Goal: Information Seeking & Learning: Learn about a topic

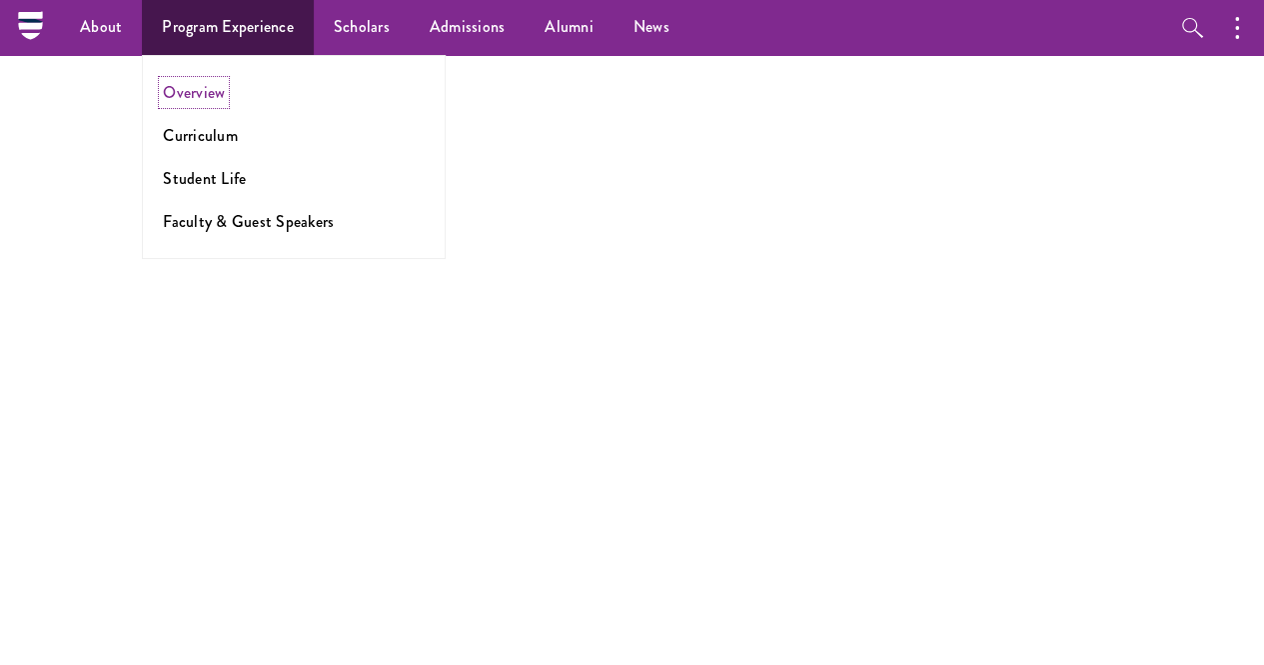
click at [202, 91] on link "Overview" at bounding box center [194, 92] width 62 height 23
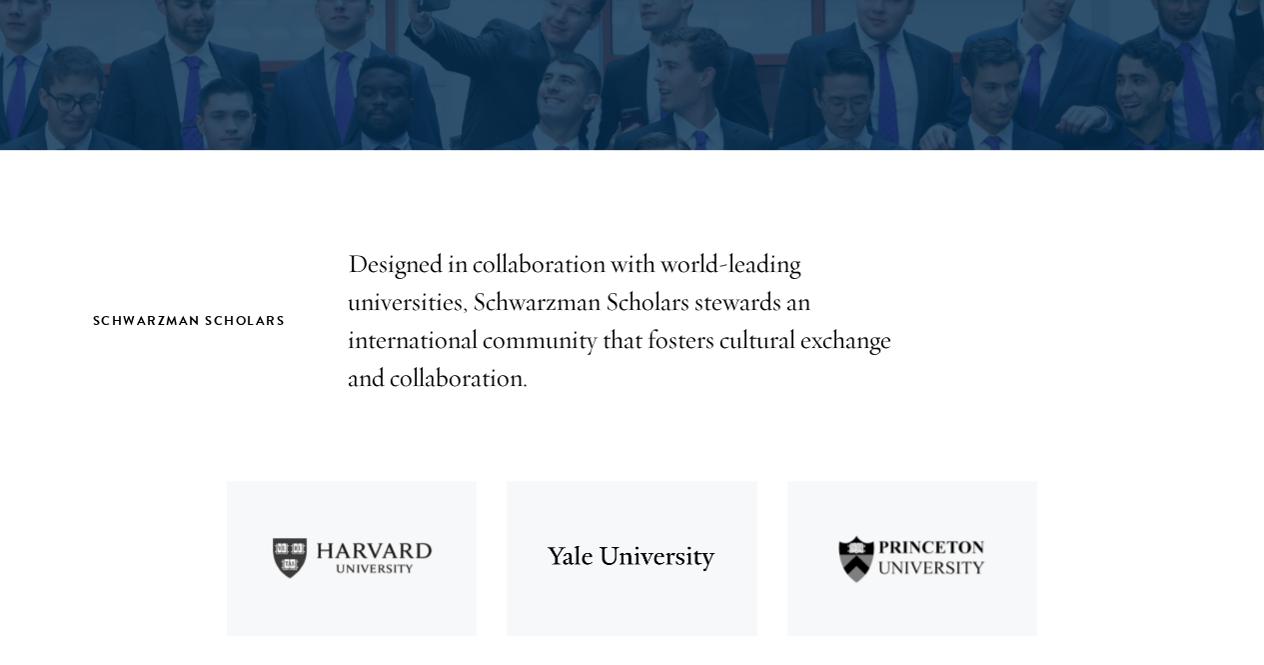
scroll to position [471, 0]
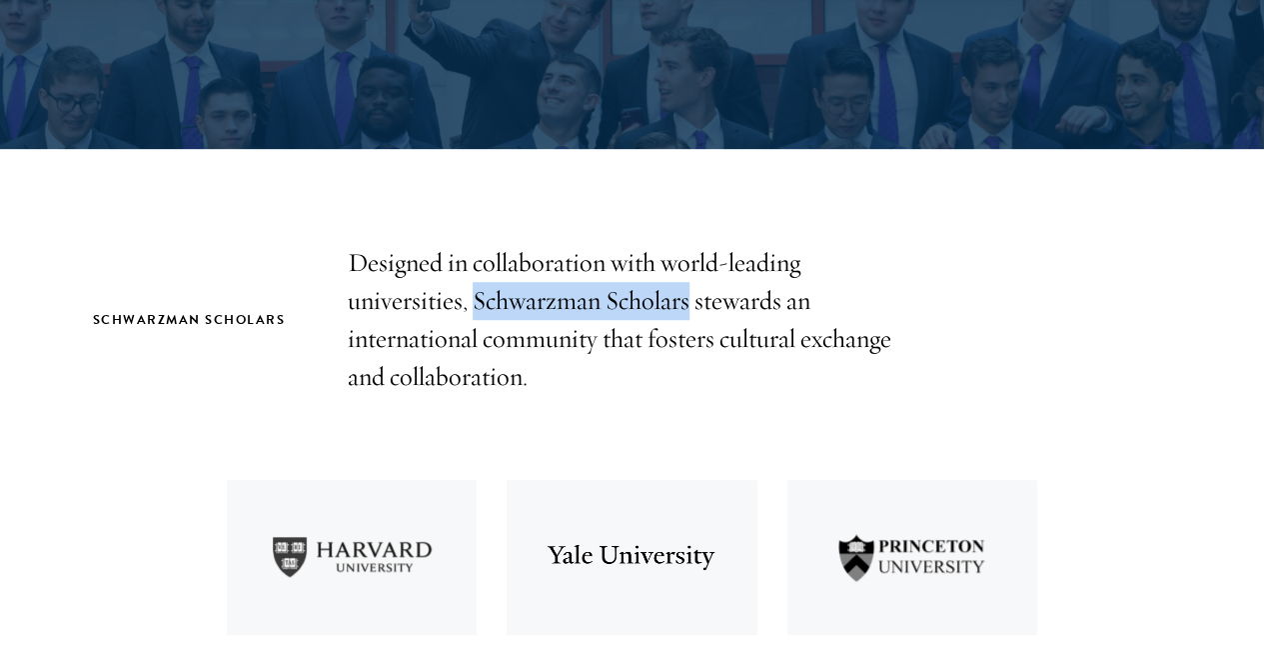
drag, startPoint x: 494, startPoint y: 305, endPoint x: 737, endPoint y: 305, distance: 243.8
click at [737, 305] on p "Designed in collaboration with world-leading universities, Schwarzman Scholars …" at bounding box center [633, 320] width 570 height 152
copy p "Schwarzman Scholars"
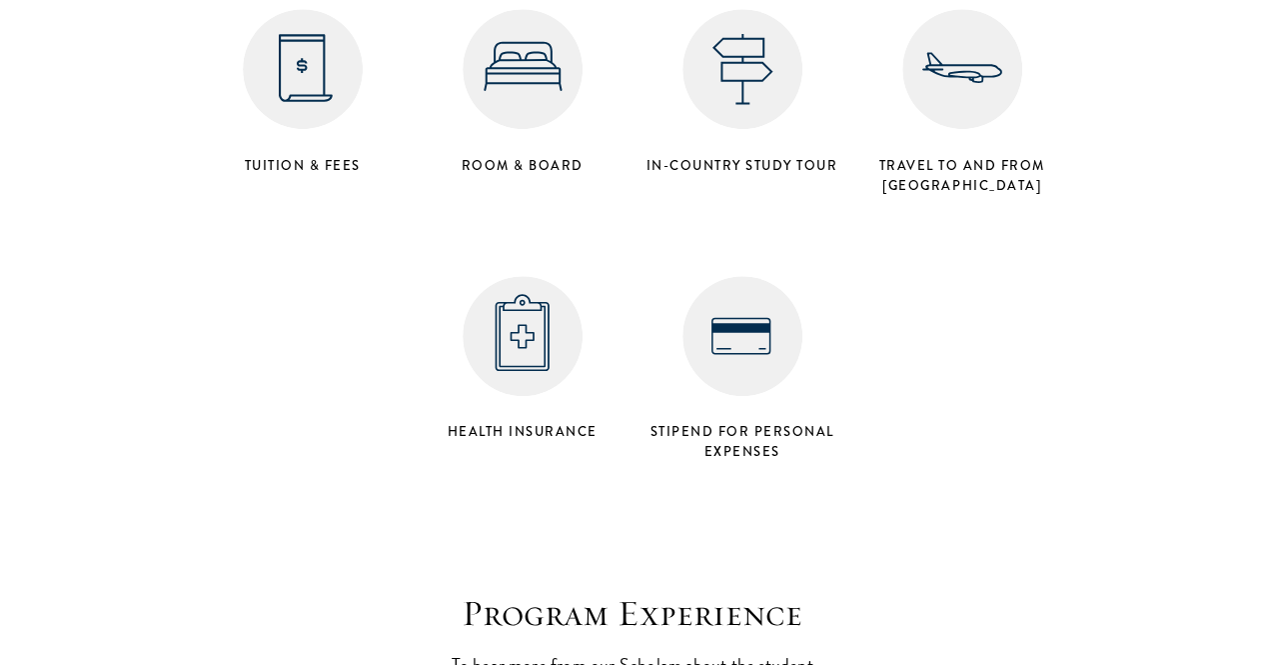
scroll to position [8635, 0]
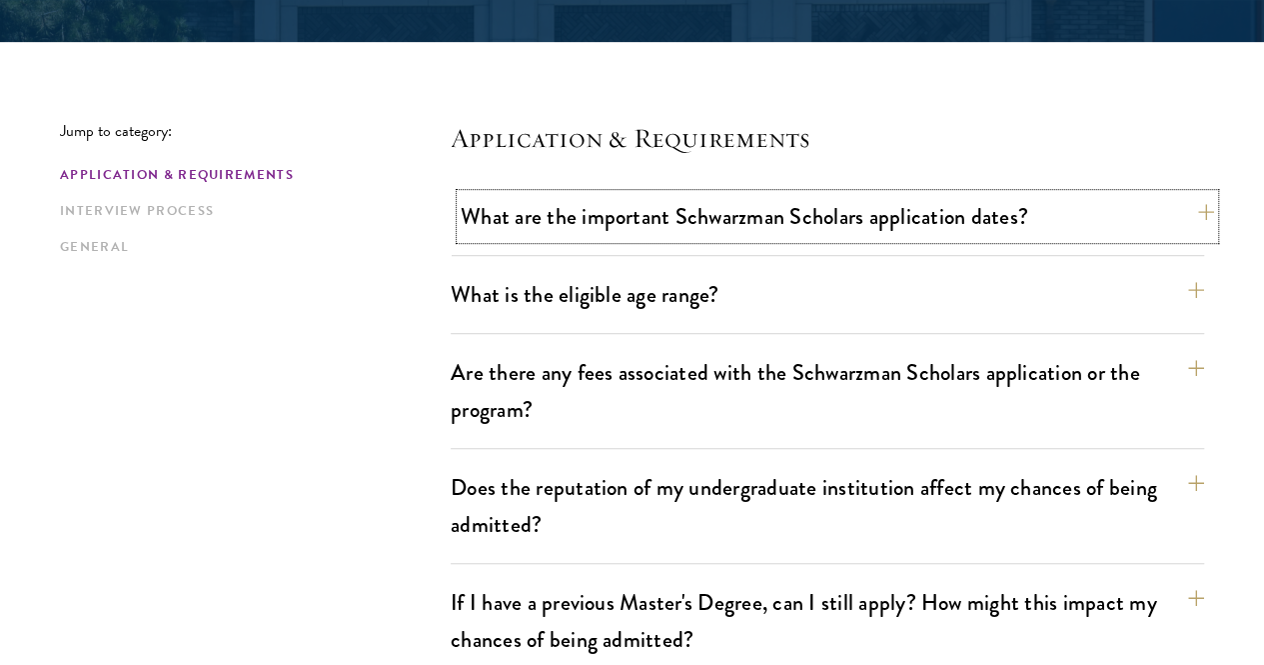
click at [764, 222] on button "What are the important Schwarzman Scholars application dates?" at bounding box center [837, 216] width 753 height 45
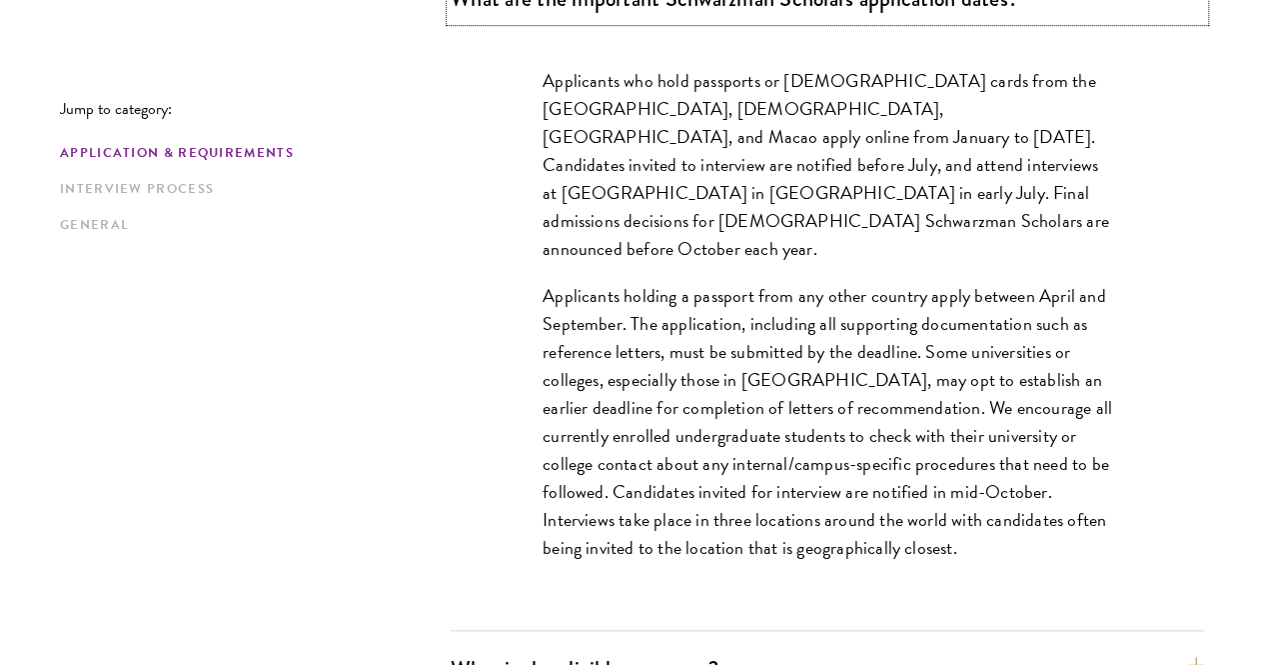
scroll to position [750, 0]
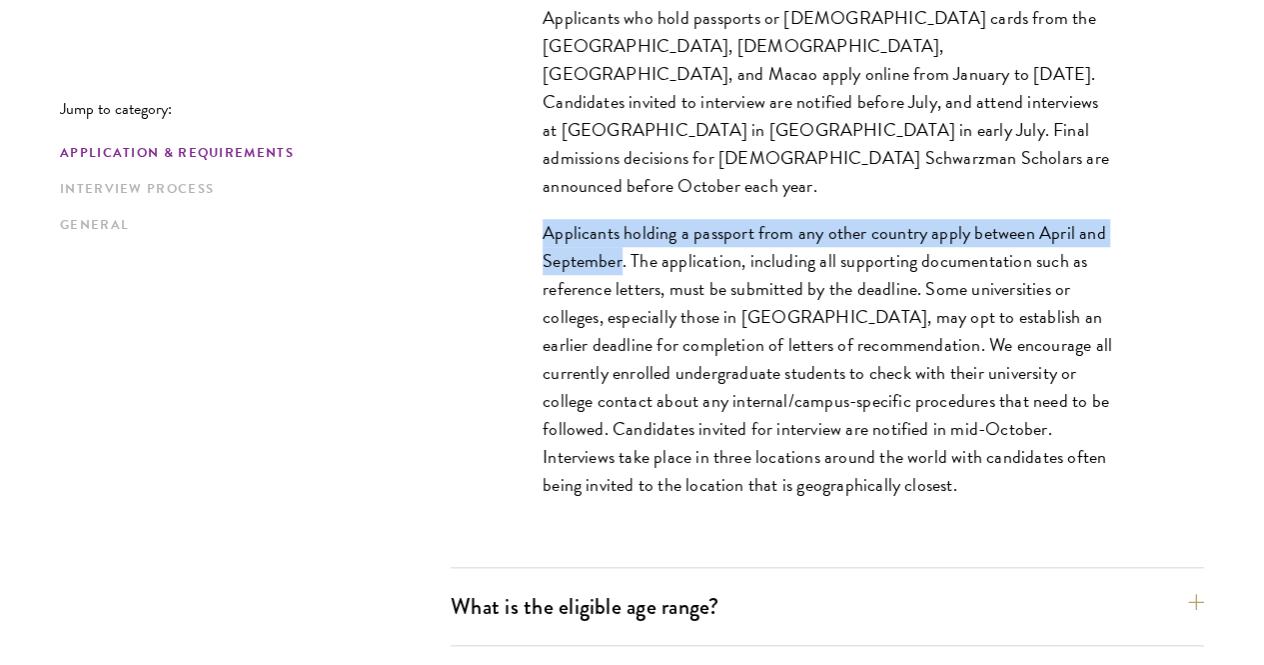
drag, startPoint x: 532, startPoint y: 211, endPoint x: 642, endPoint y: 247, distance: 115.7
click at [642, 247] on p "Applicants holding a passport from any other country apply between April and Se…" at bounding box center [828, 359] width 570 height 281
copy p "Applicants holding a passport from any other country apply between April and Se…"
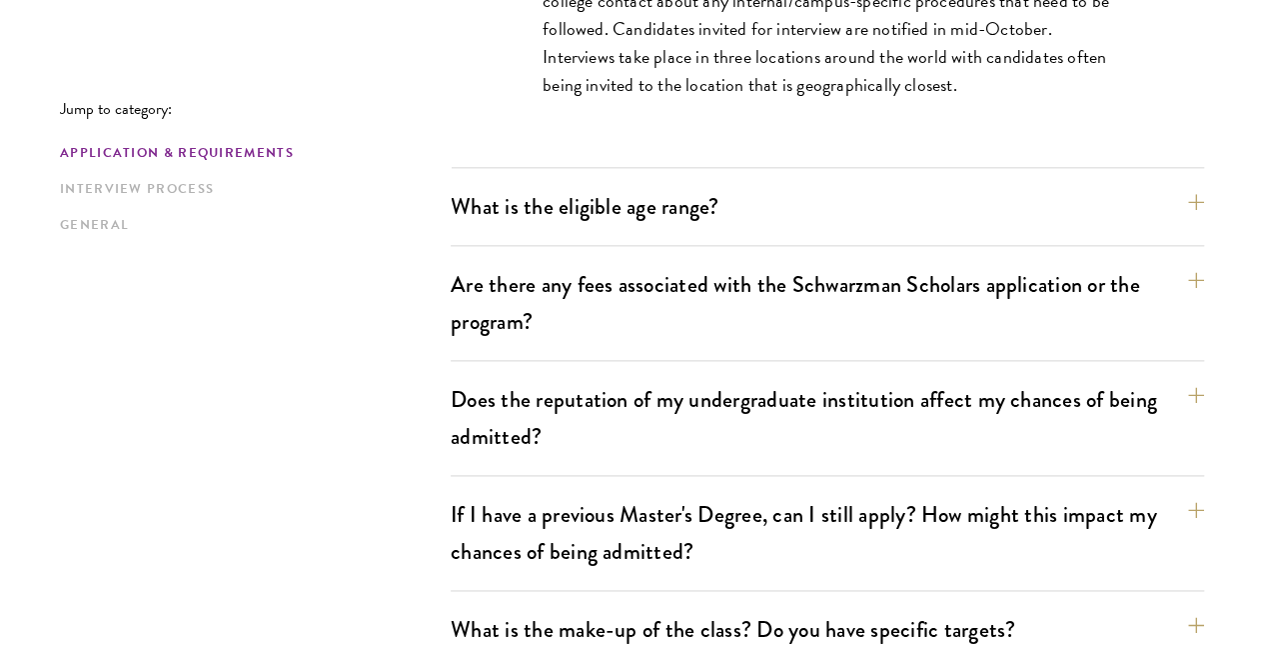
scroll to position [1154, 0]
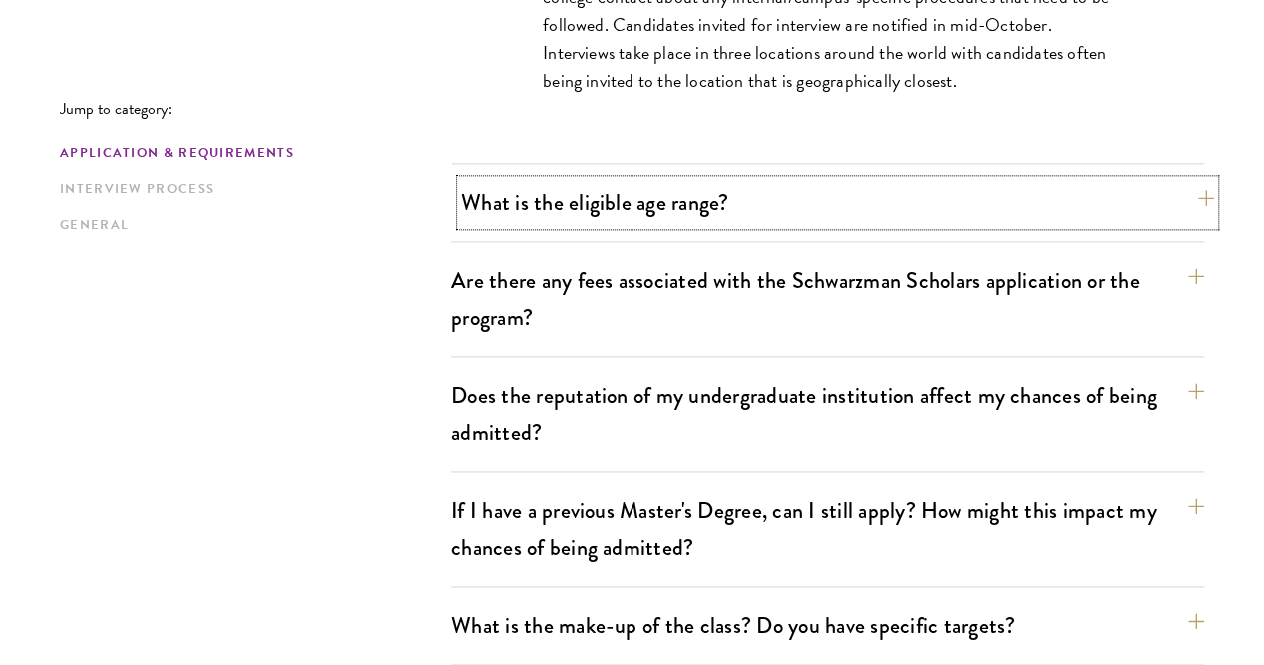
click at [694, 197] on button "What is the eligible age range?" at bounding box center [837, 202] width 753 height 45
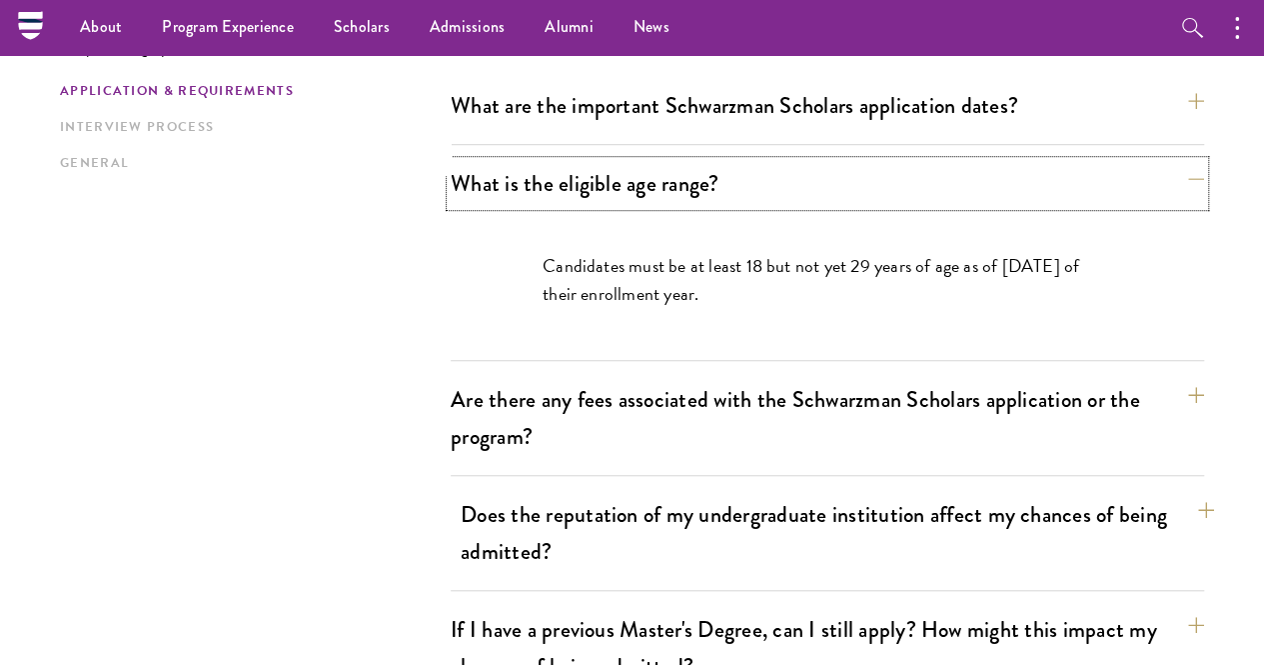
scroll to position [564, 0]
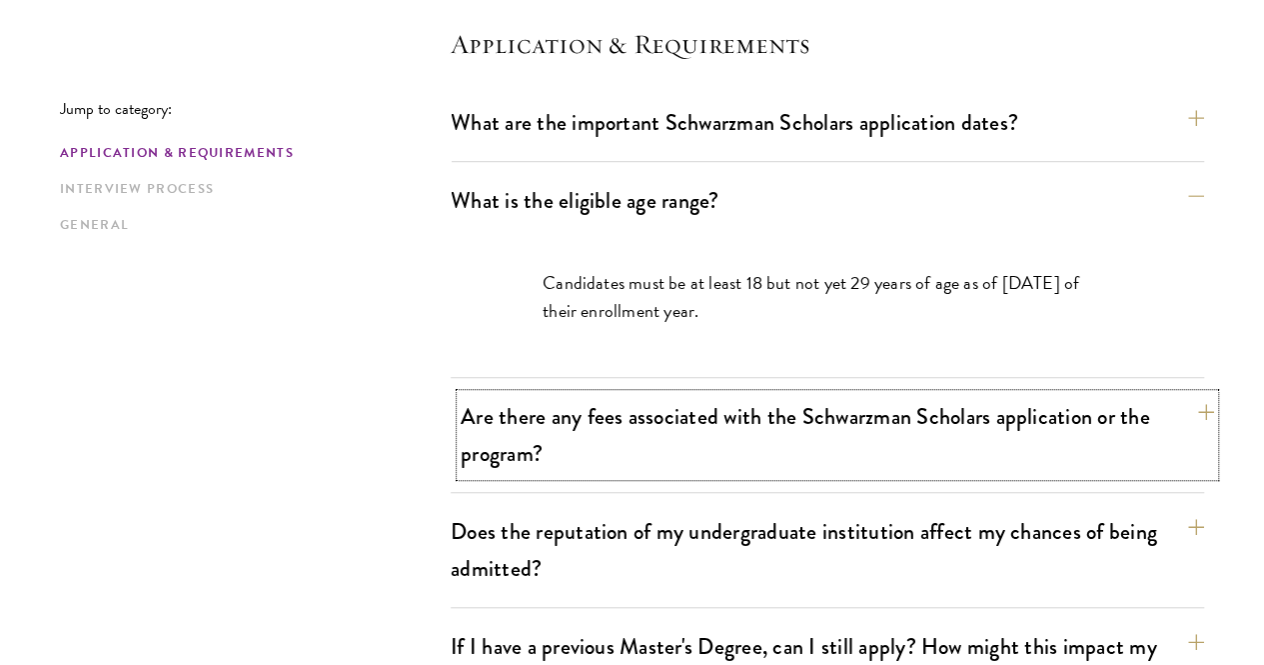
click at [1164, 414] on button "Are there any fees associated with the Schwarzman Scholars application or the p…" at bounding box center [837, 435] width 753 height 82
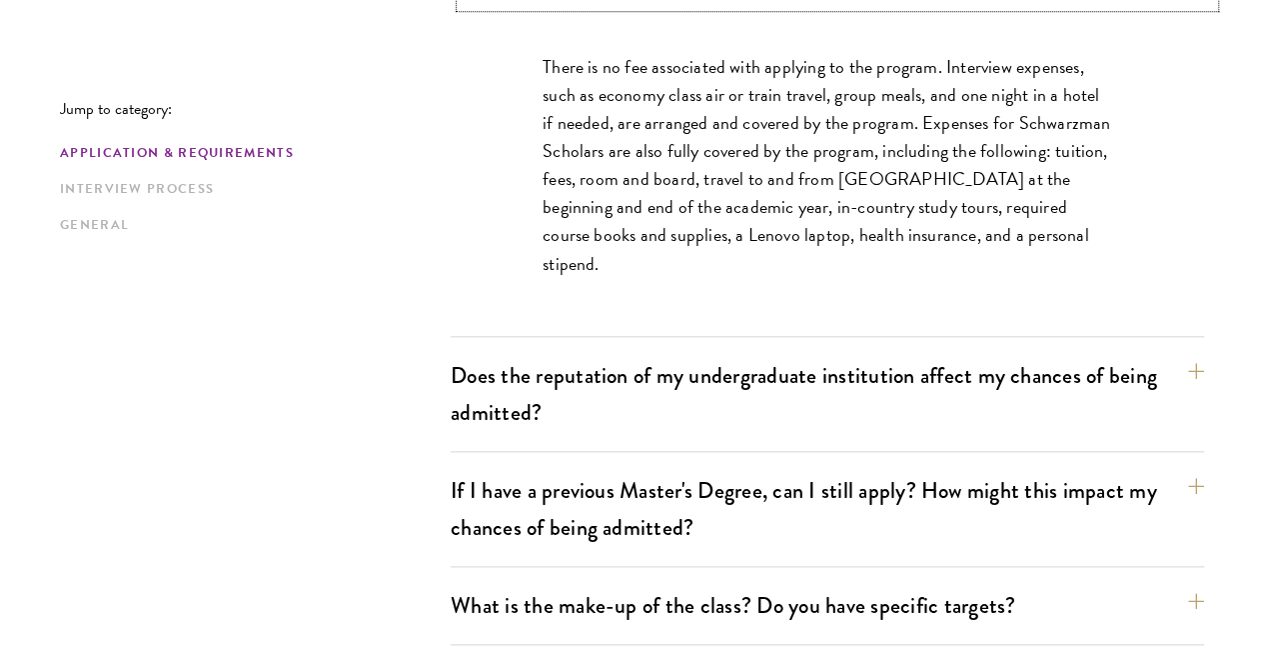
scroll to position [895, 0]
click at [1147, 361] on button "Does the reputation of my undergraduate institution affect my chances of being …" at bounding box center [837, 393] width 753 height 82
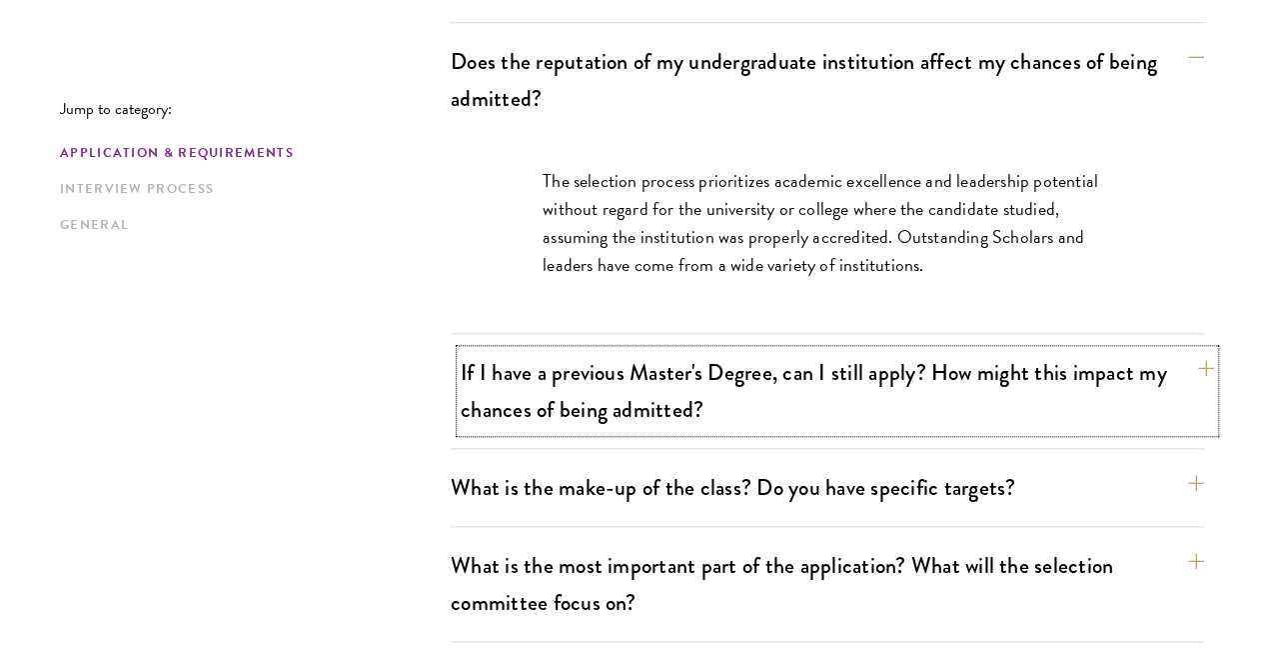
click at [1172, 350] on button "If I have a previous Master's Degree, can I still apply? How might this impact …" at bounding box center [837, 391] width 753 height 82
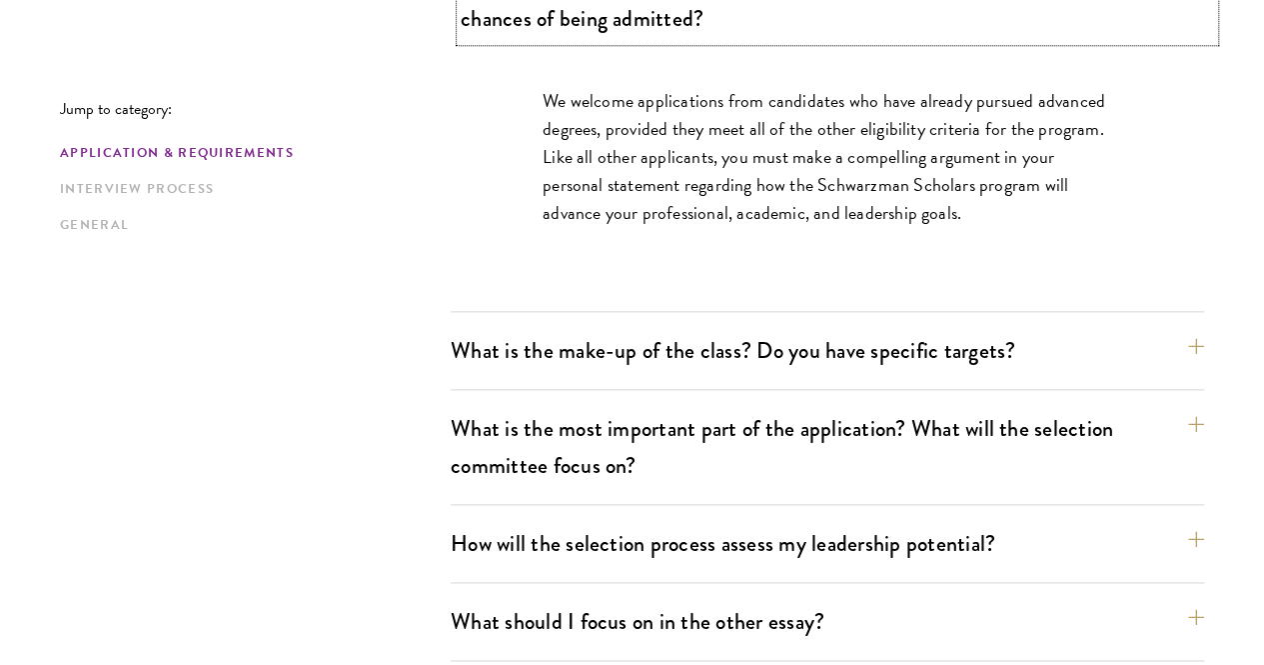
scroll to position [1091, 0]
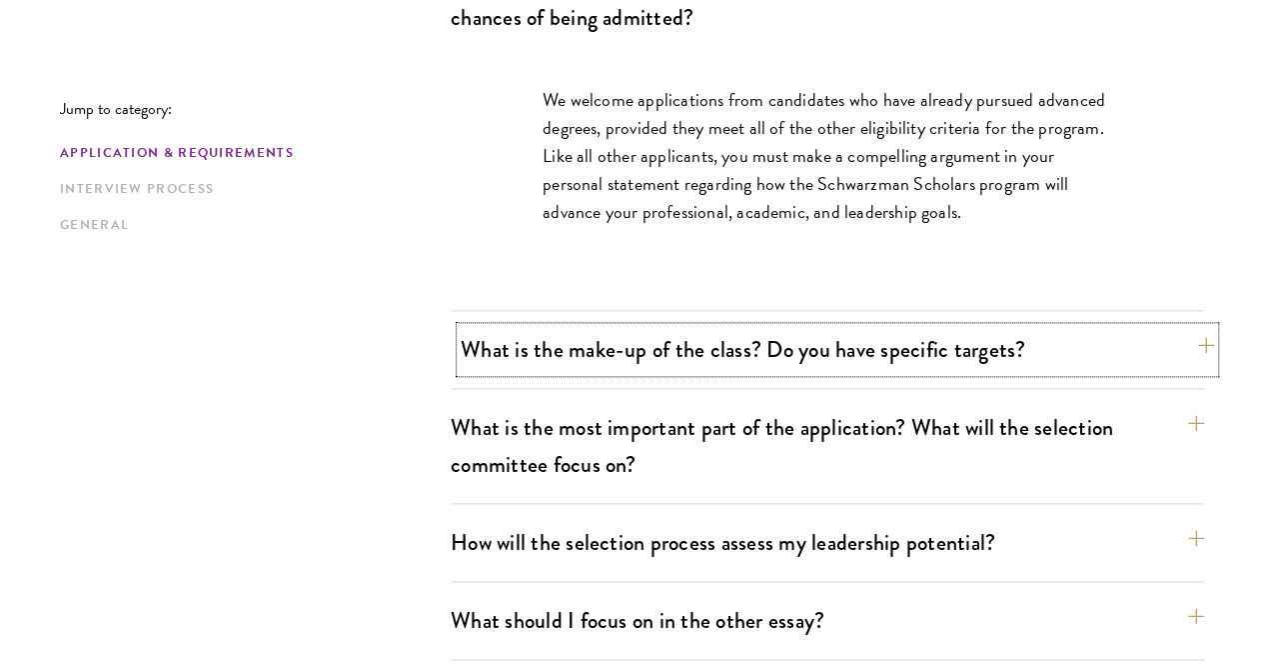
click at [1161, 327] on button "What is the make-up of the class? Do you have specific targets?" at bounding box center [837, 349] width 753 height 45
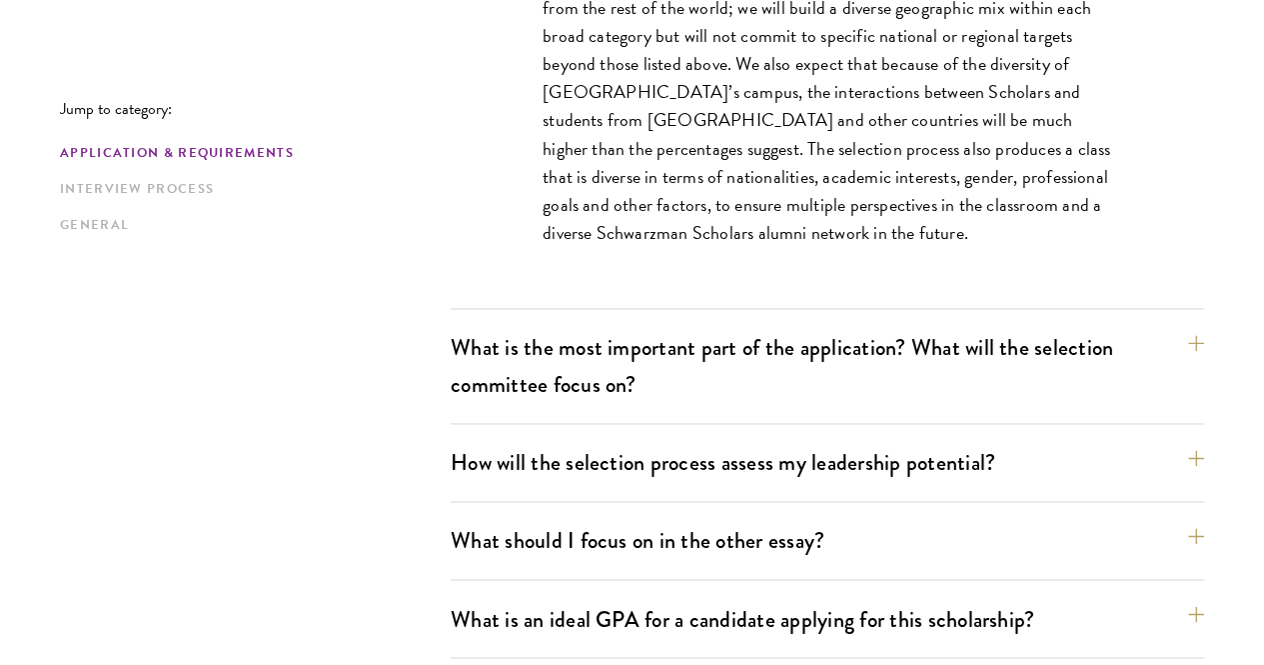
scroll to position [1318, 0]
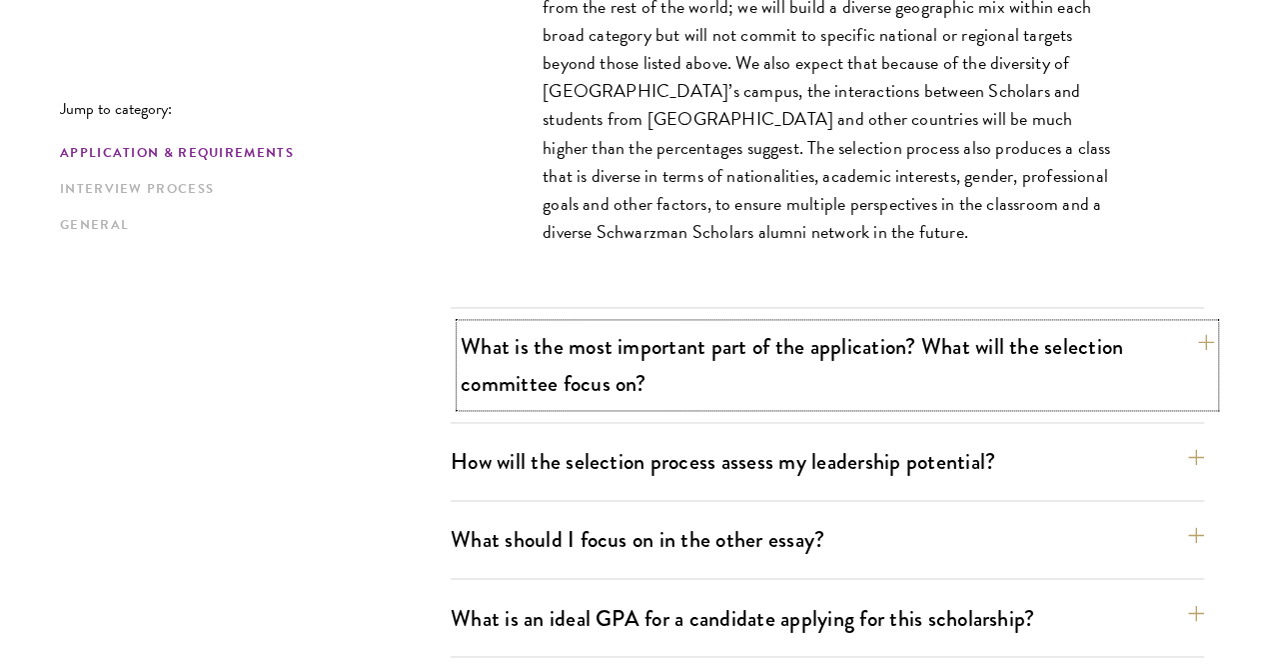
click at [1157, 324] on button "What is the most important part of the application? What will the selection com…" at bounding box center [837, 365] width 753 height 82
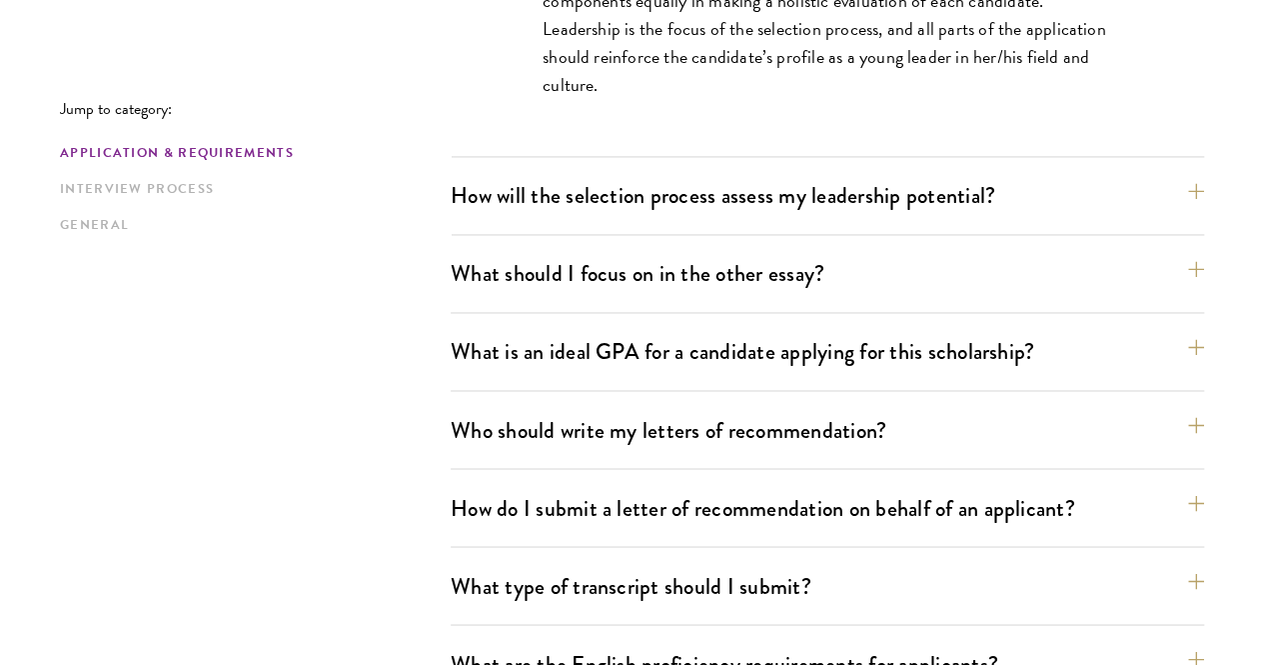
scroll to position [1468, 0]
click at [1149, 172] on button "How will the selection process assess my leadership potential?" at bounding box center [837, 194] width 753 height 45
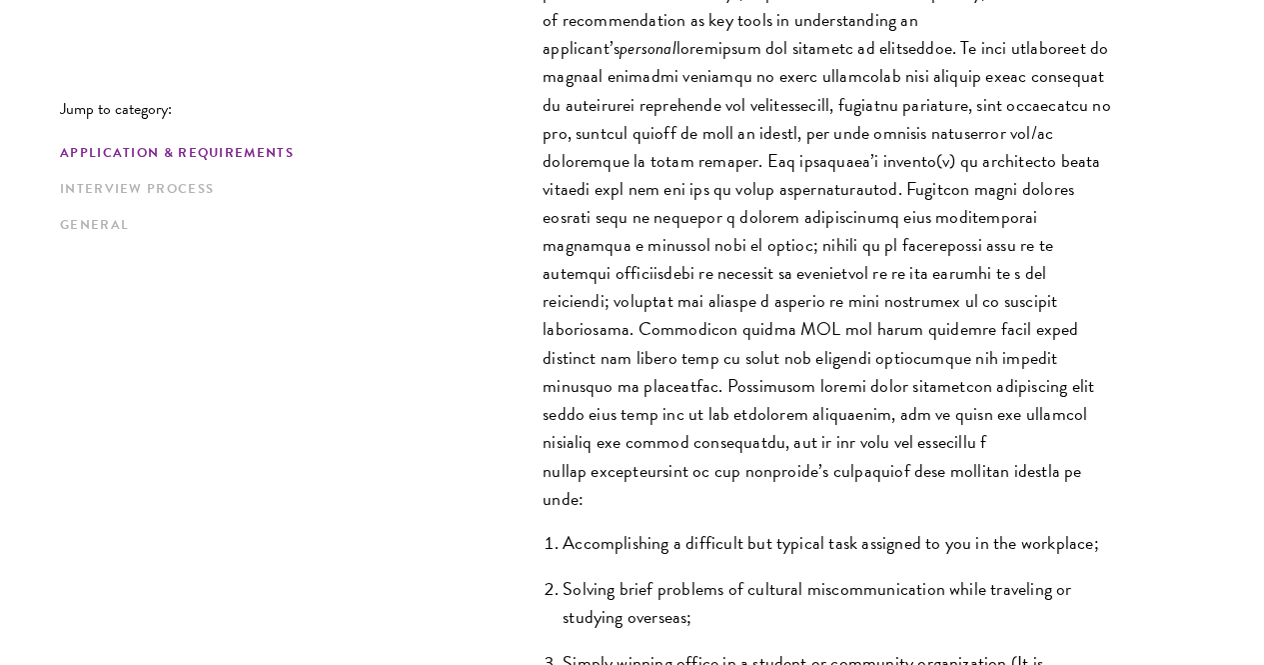
scroll to position [1556, 0]
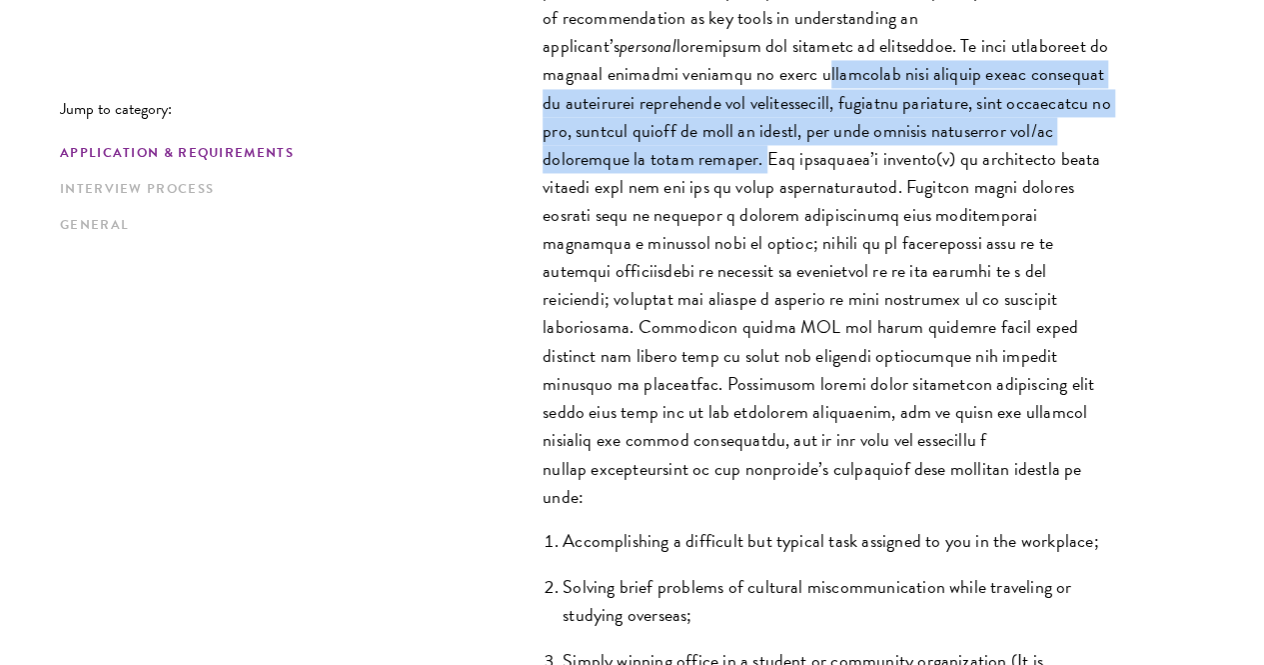
drag, startPoint x: 520, startPoint y: 40, endPoint x: 1100, endPoint y: 107, distance: 584.4
click at [1100, 107] on div "The Schwarzman Scholars selection process strives to understand candidates as i…" at bounding box center [828, 357] width 690 height 991
copy p "leadership that explore their abilities to understand challenges and opportunit…"
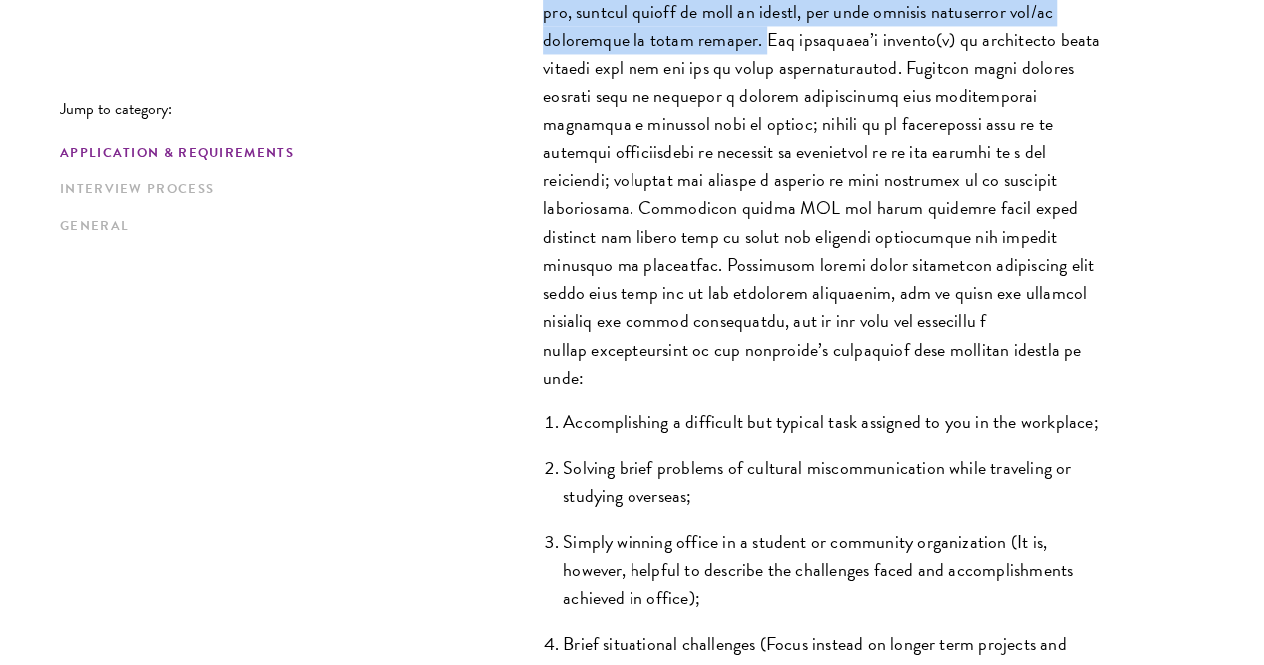
scroll to position [1676, 0]
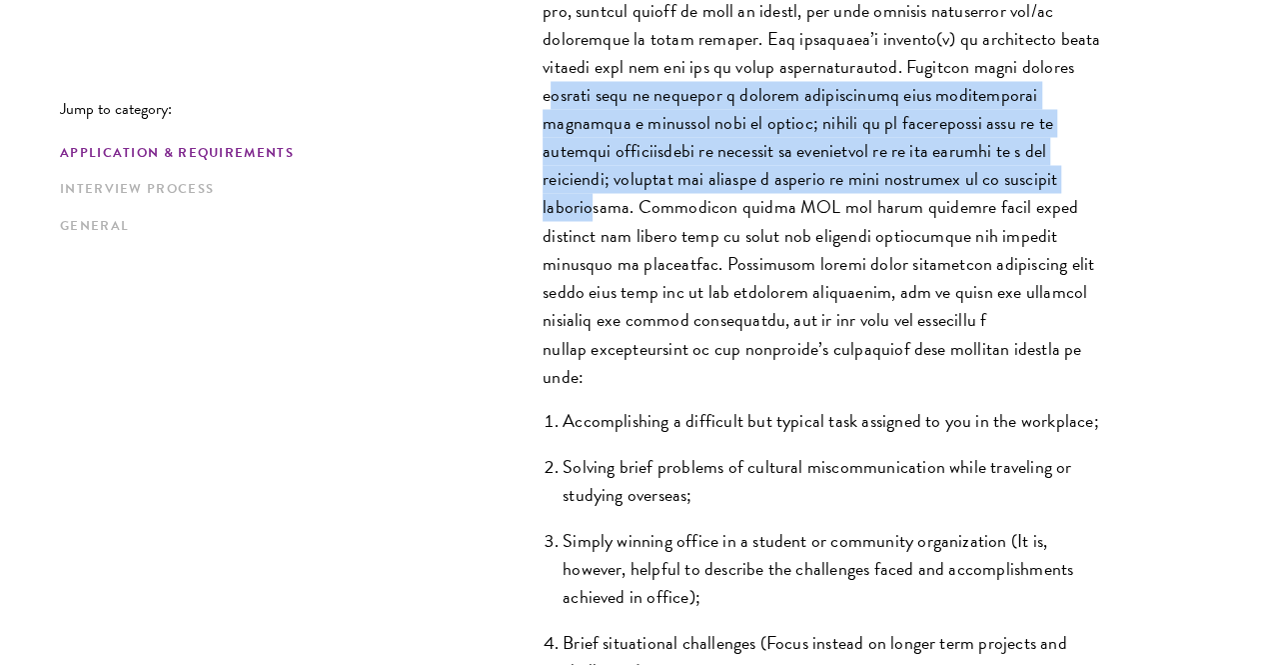
drag, startPoint x: 875, startPoint y: 33, endPoint x: 893, endPoint y: 147, distance: 115.3
click at [893, 147] on p "The Schwarzman Scholars selection process strives to understand candidates as i…" at bounding box center [828, 81] width 570 height 618
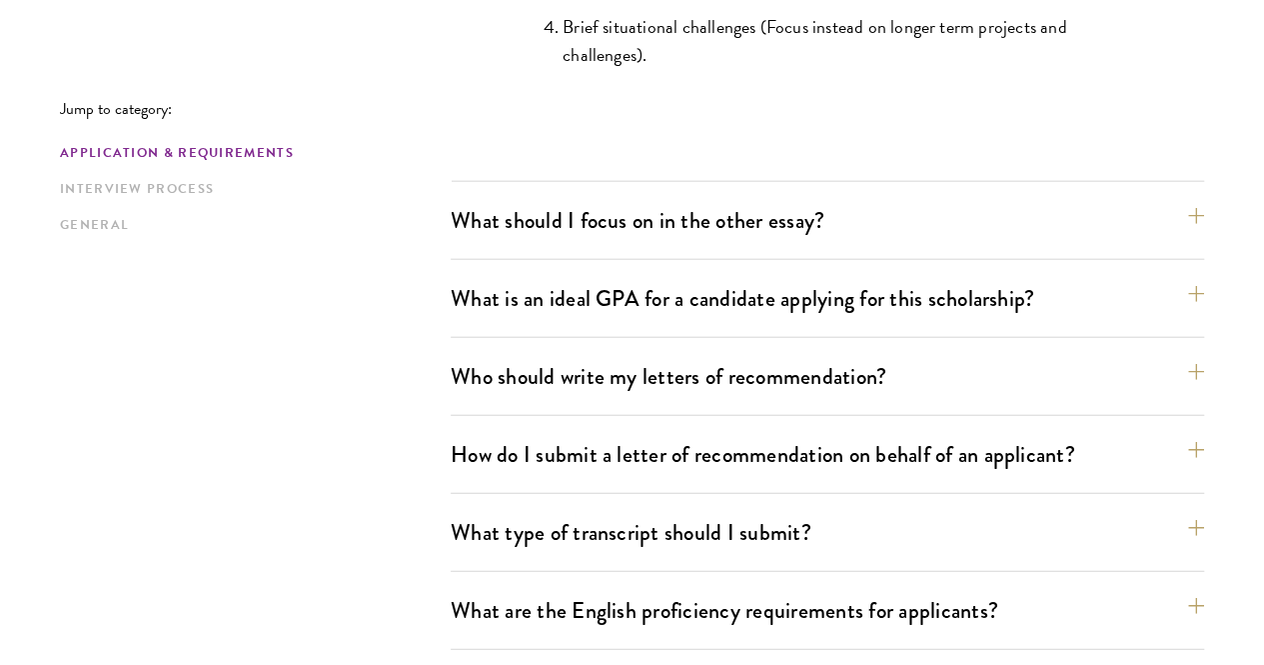
scroll to position [2296, 0]
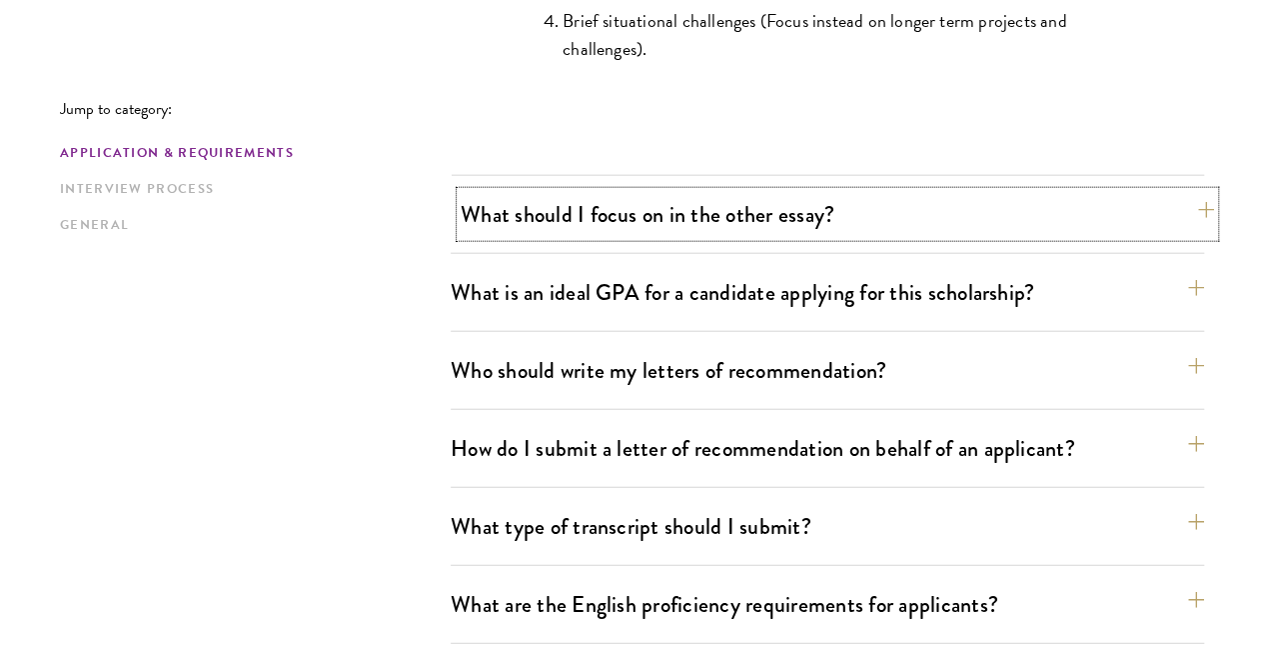
click at [717, 192] on button "What should I focus on in the other essay?" at bounding box center [837, 214] width 753 height 45
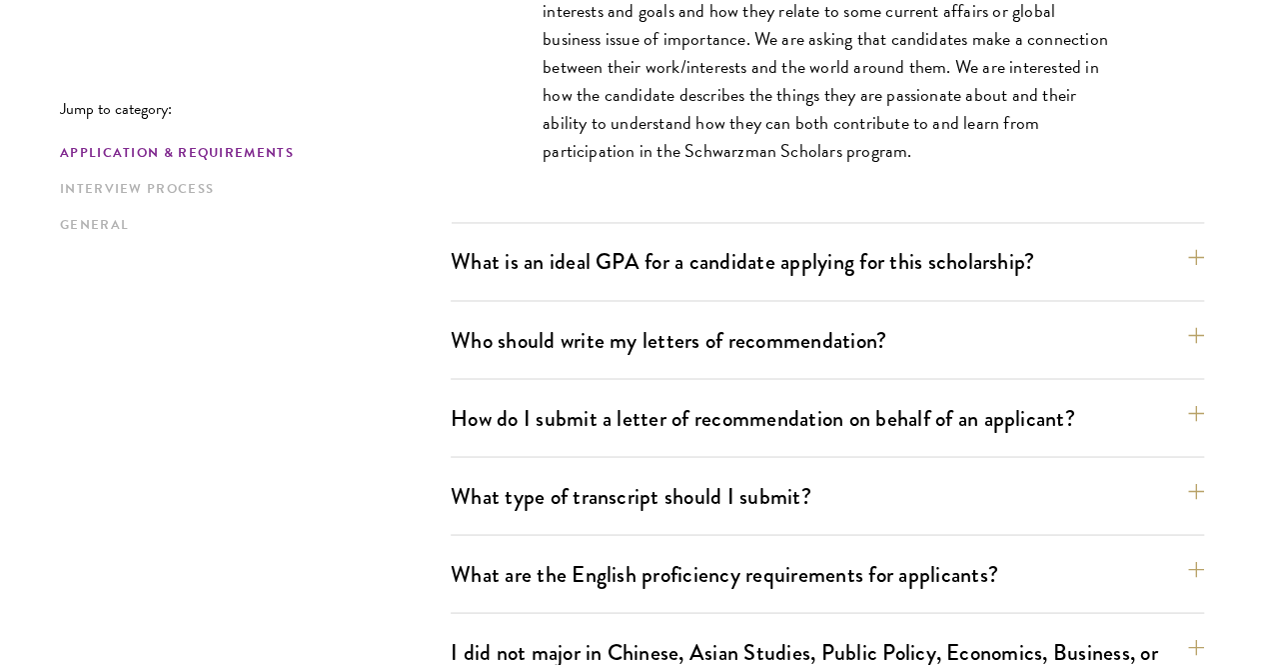
scroll to position [1558, 0]
click at [1159, 238] on button "What is an ideal GPA for a candidate applying for this scholarship?" at bounding box center [837, 260] width 753 height 45
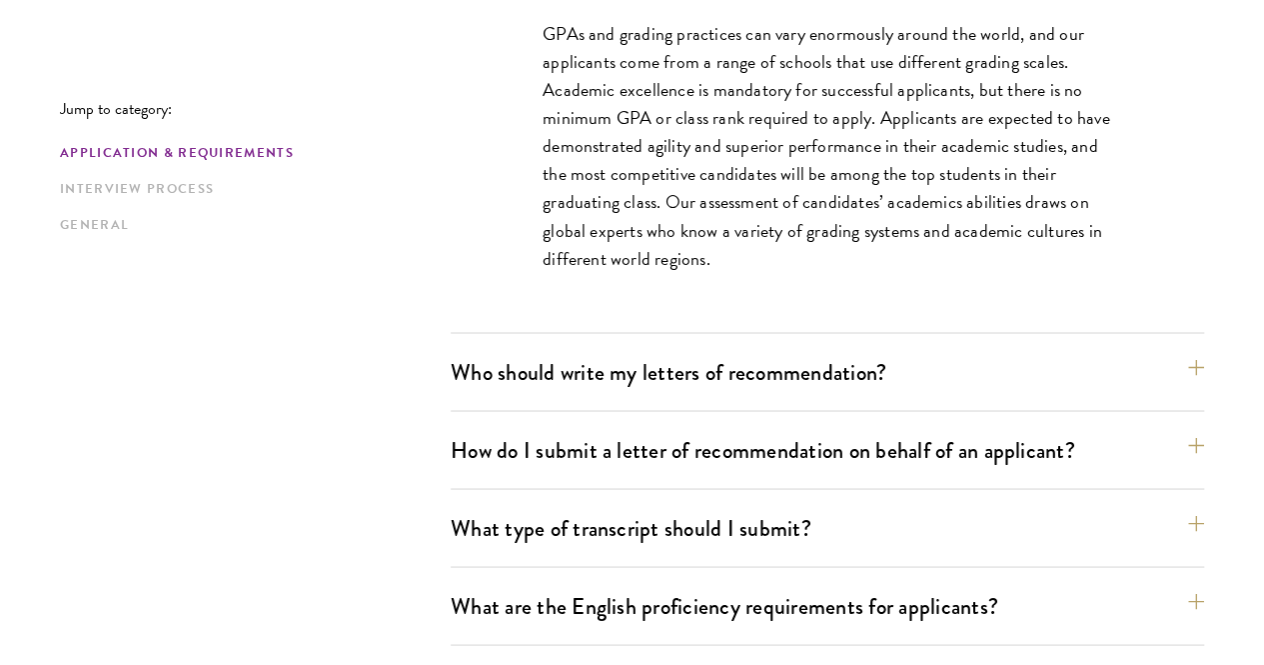
scroll to position [1586, 0]
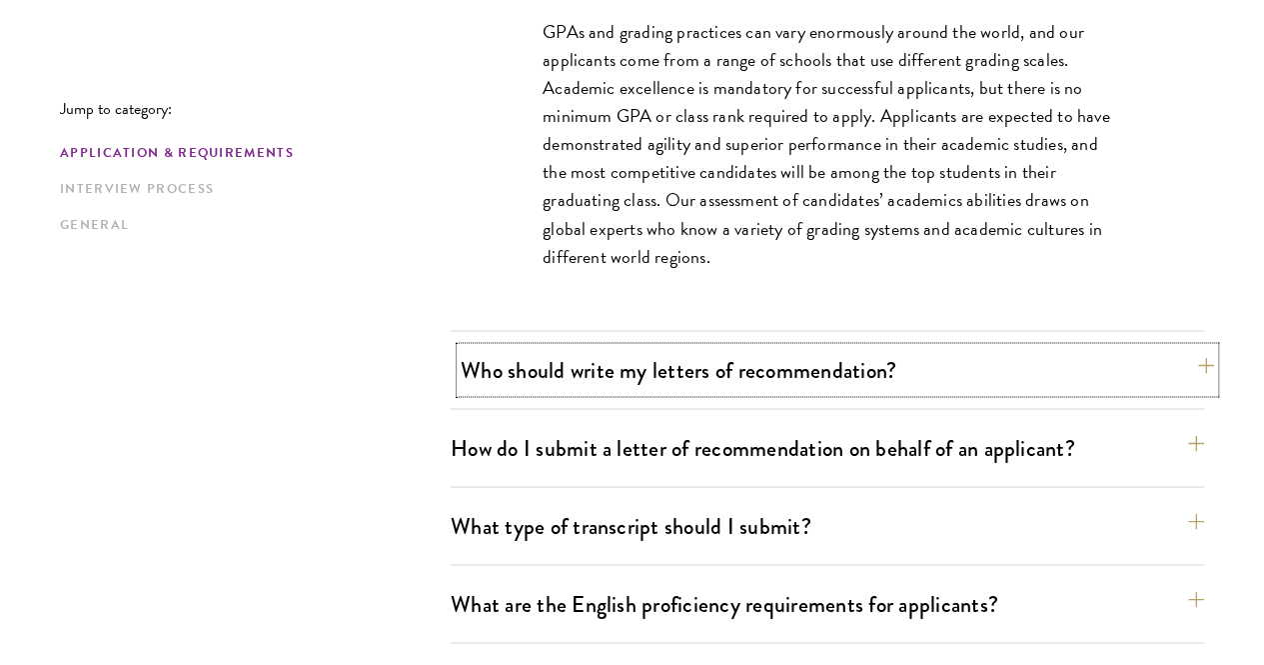
click at [1149, 347] on button "Who should write my letters of recommendation?" at bounding box center [837, 369] width 753 height 45
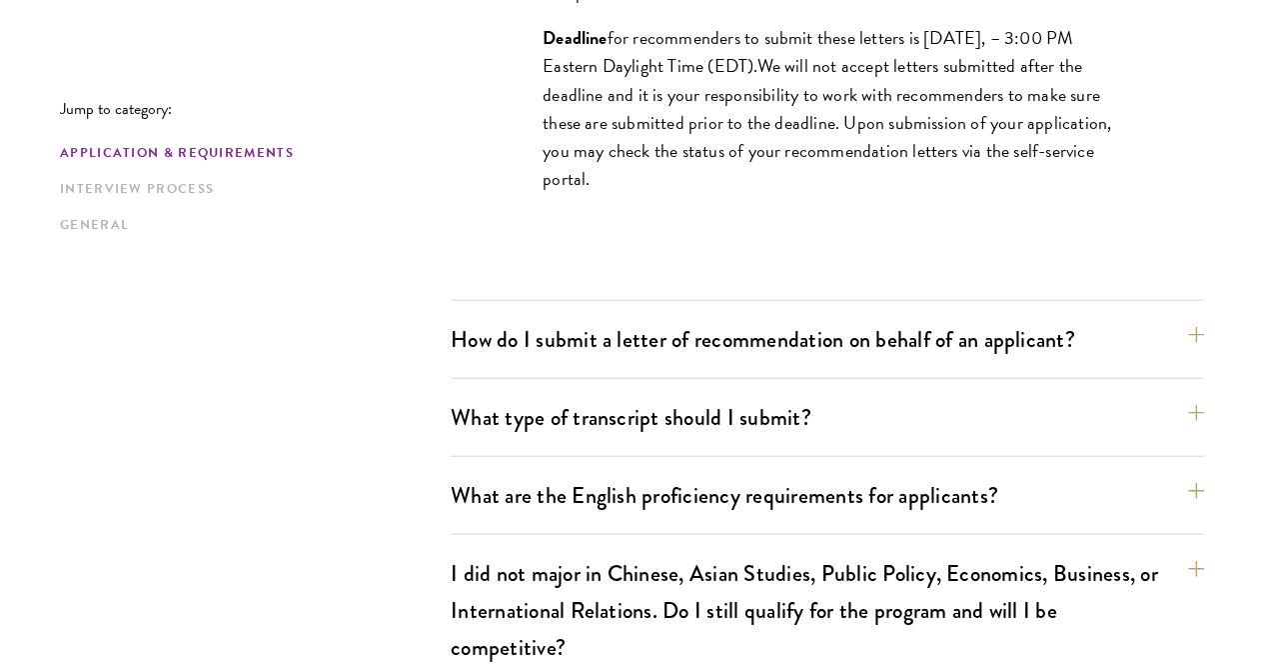
scroll to position [2251, 0]
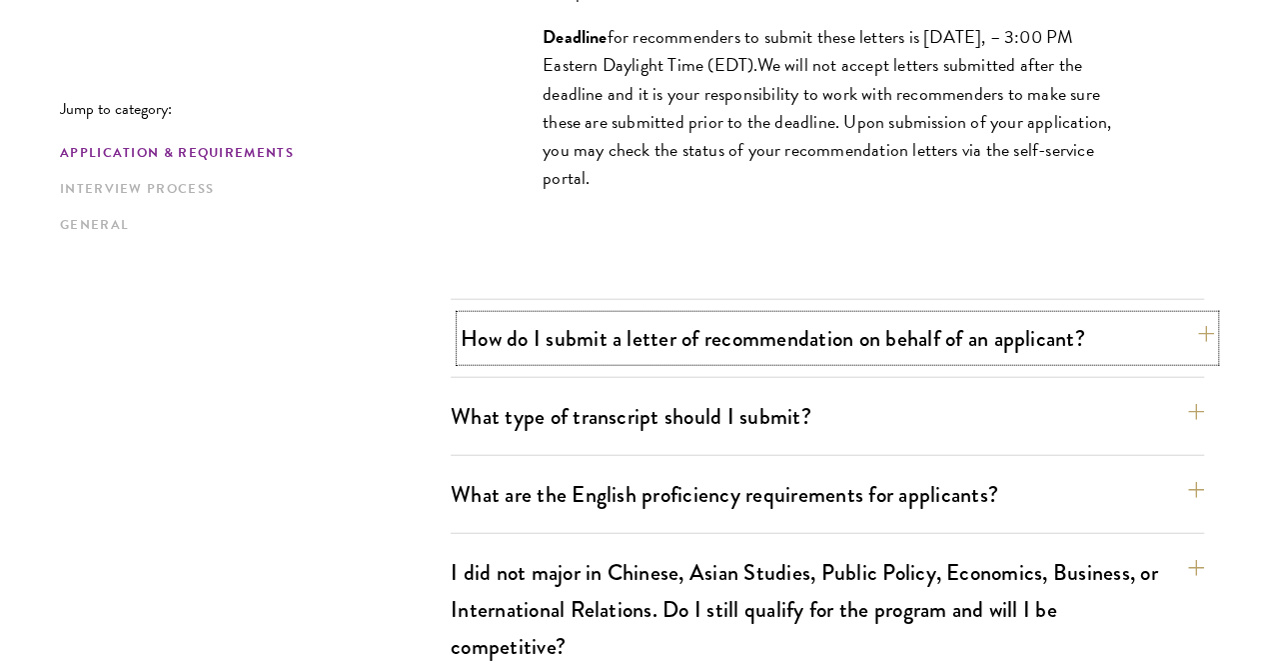
click at [1147, 316] on button "How do I submit a letter of recommendation on behalf of an applicant?" at bounding box center [837, 338] width 753 height 45
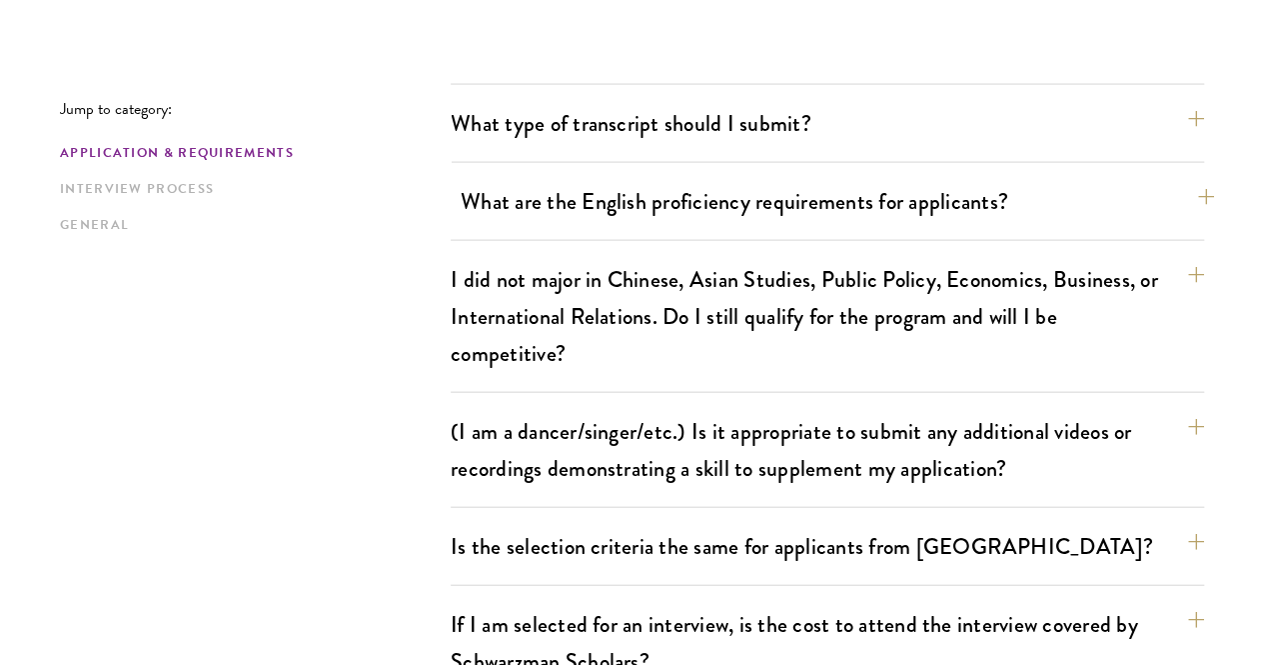
scroll to position [2050, 0]
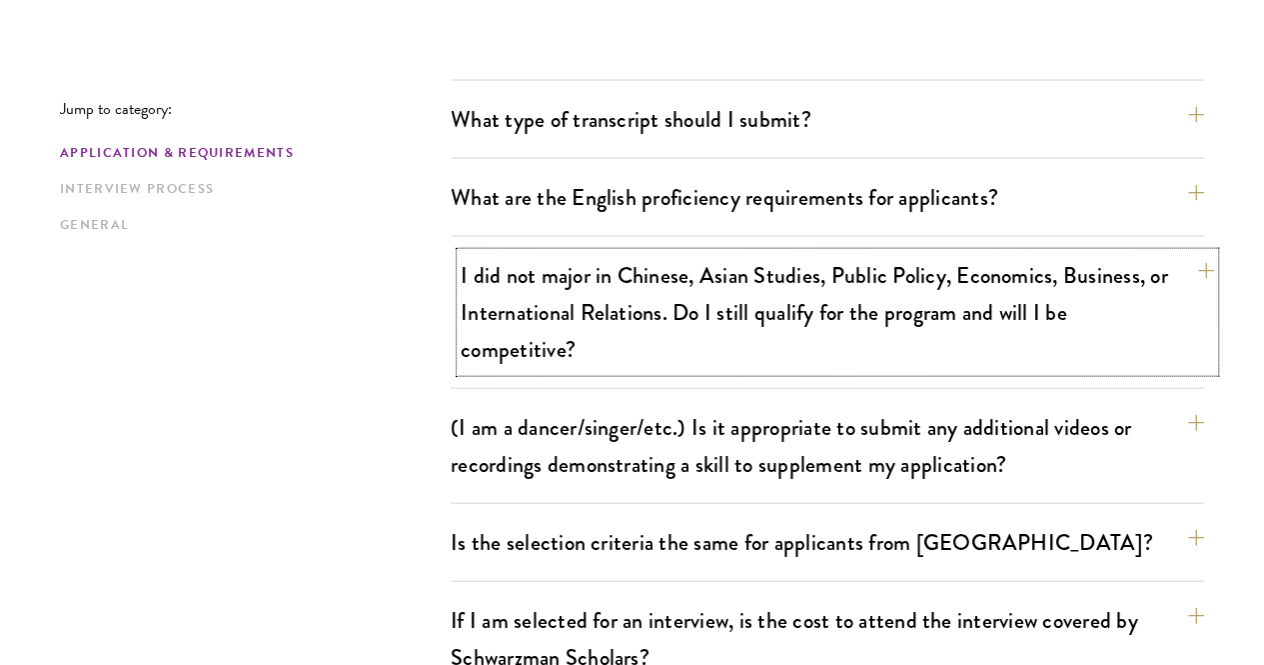
click at [1178, 253] on button "I did not major in Chinese, Asian Studies, Public Policy, Economics, Business, …" at bounding box center [837, 312] width 753 height 119
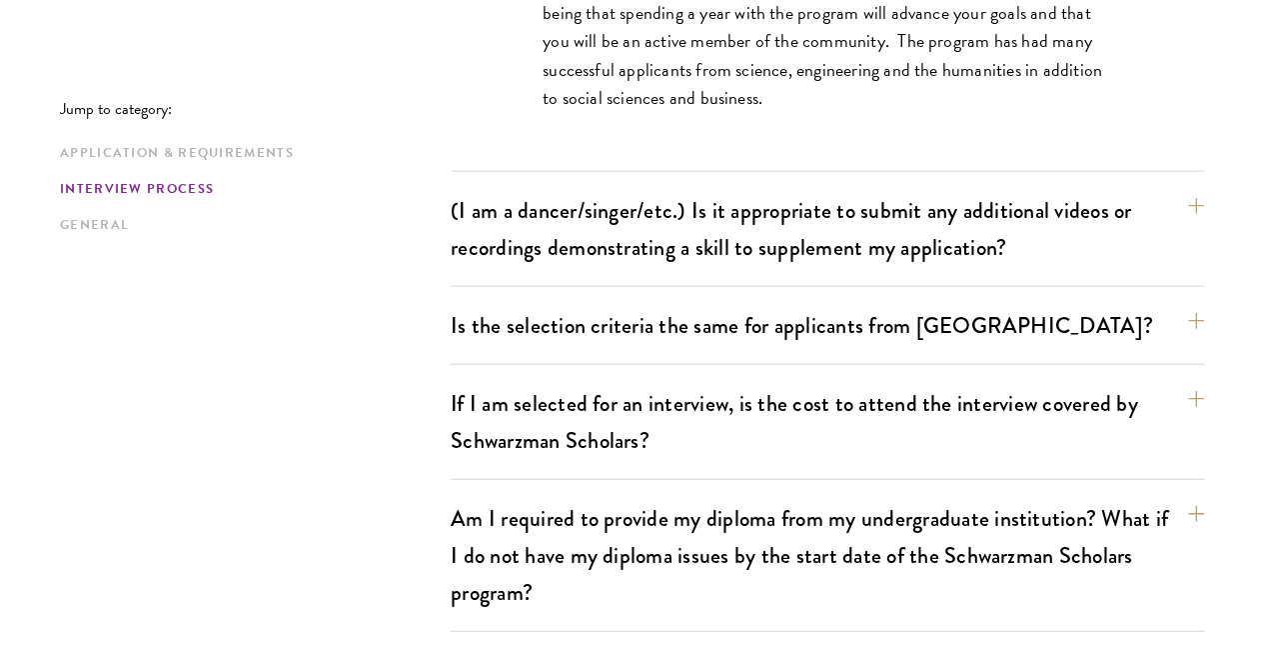
scroll to position [2207, 0]
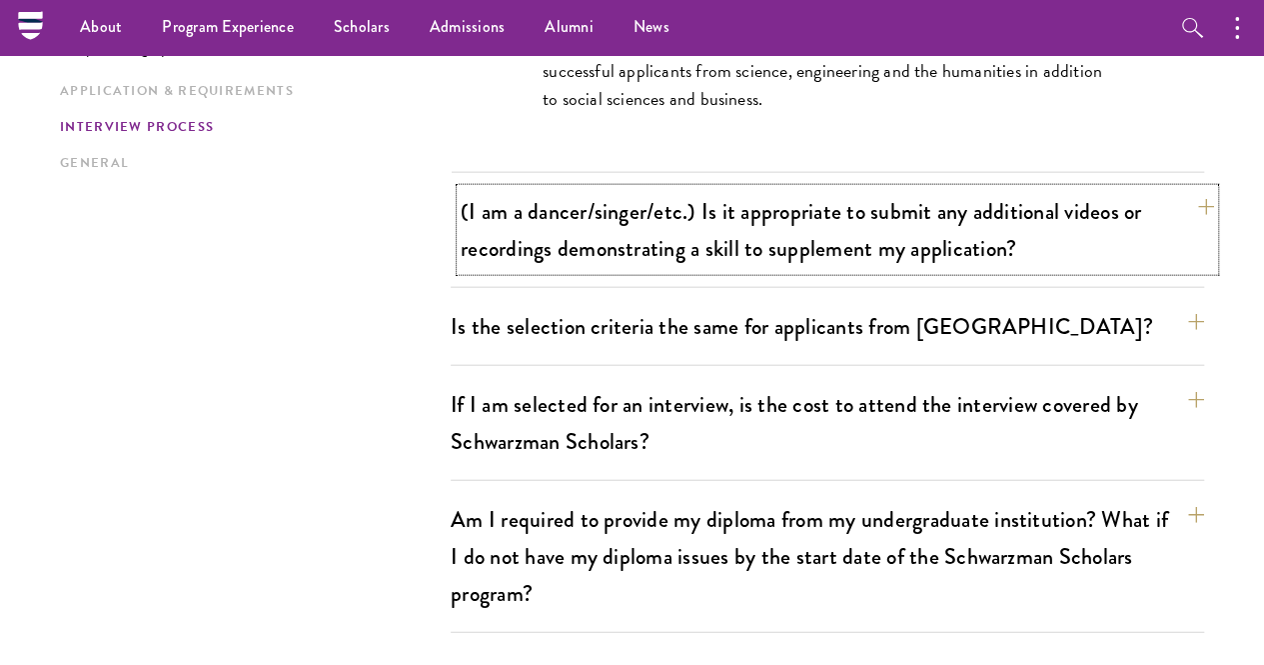
click at [1165, 189] on button "(I am a dancer/singer/etc.) Is it appropriate to submit any additional videos o…" at bounding box center [837, 230] width 753 height 82
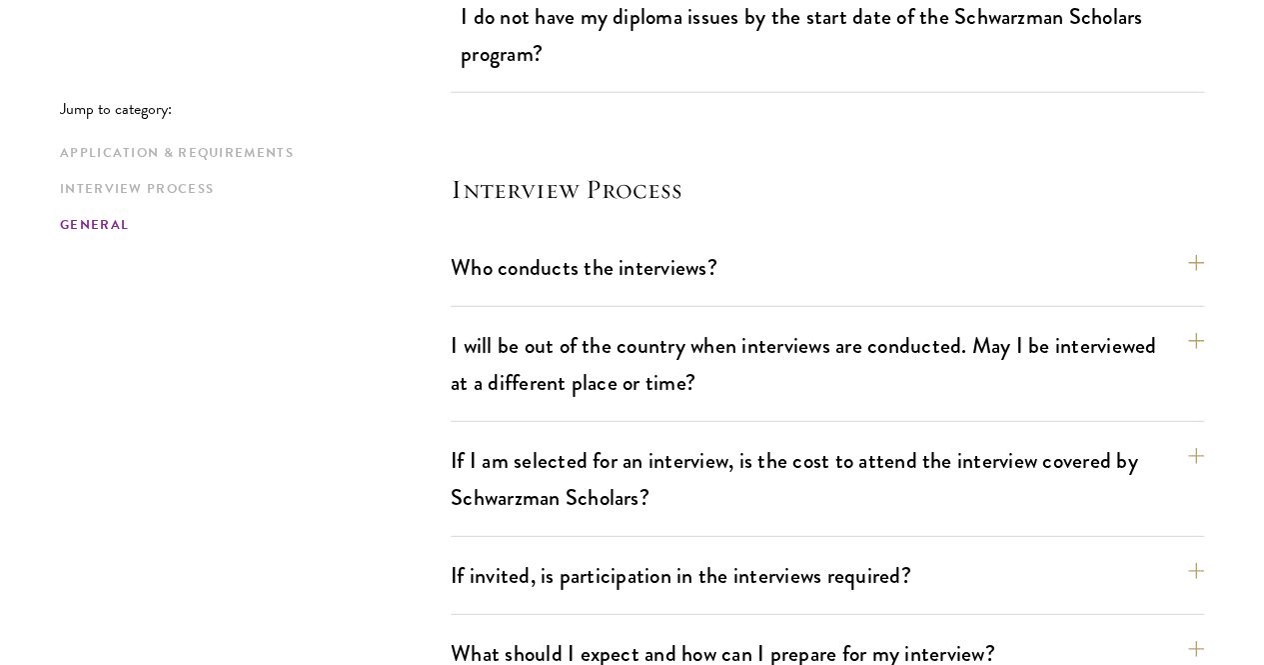
scroll to position [2604, 0]
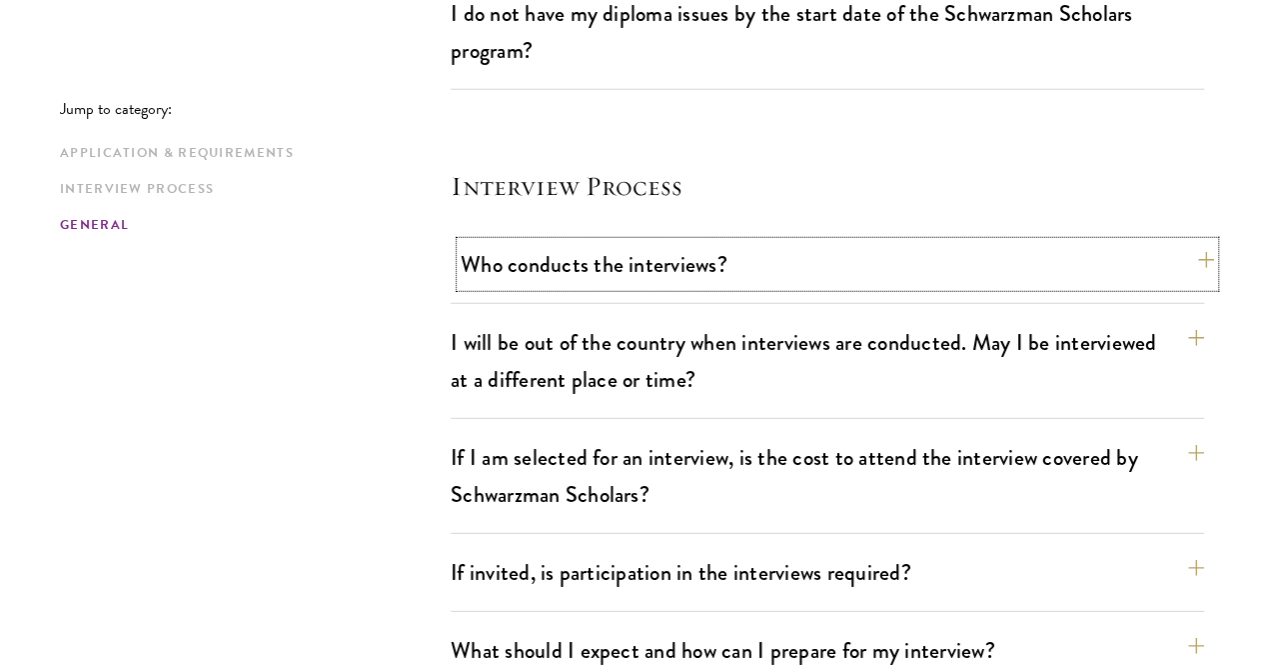
click at [1148, 242] on button "Who conducts the interviews?" at bounding box center [837, 264] width 753 height 45
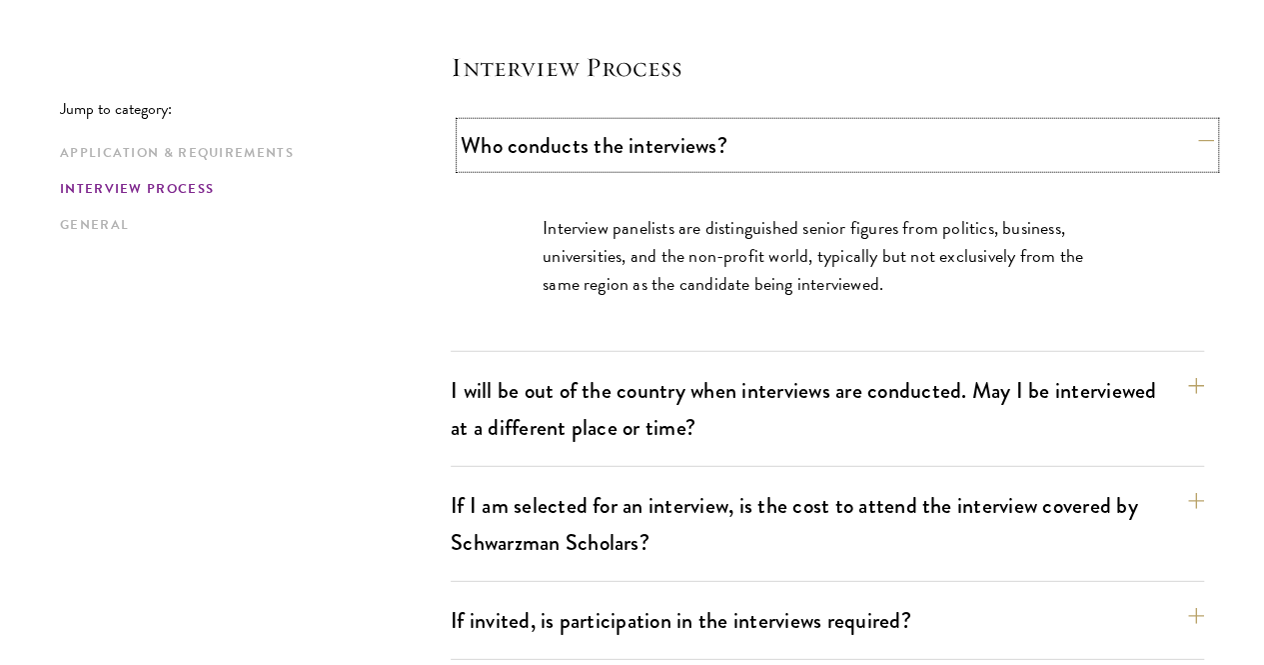
scroll to position [2531, 0]
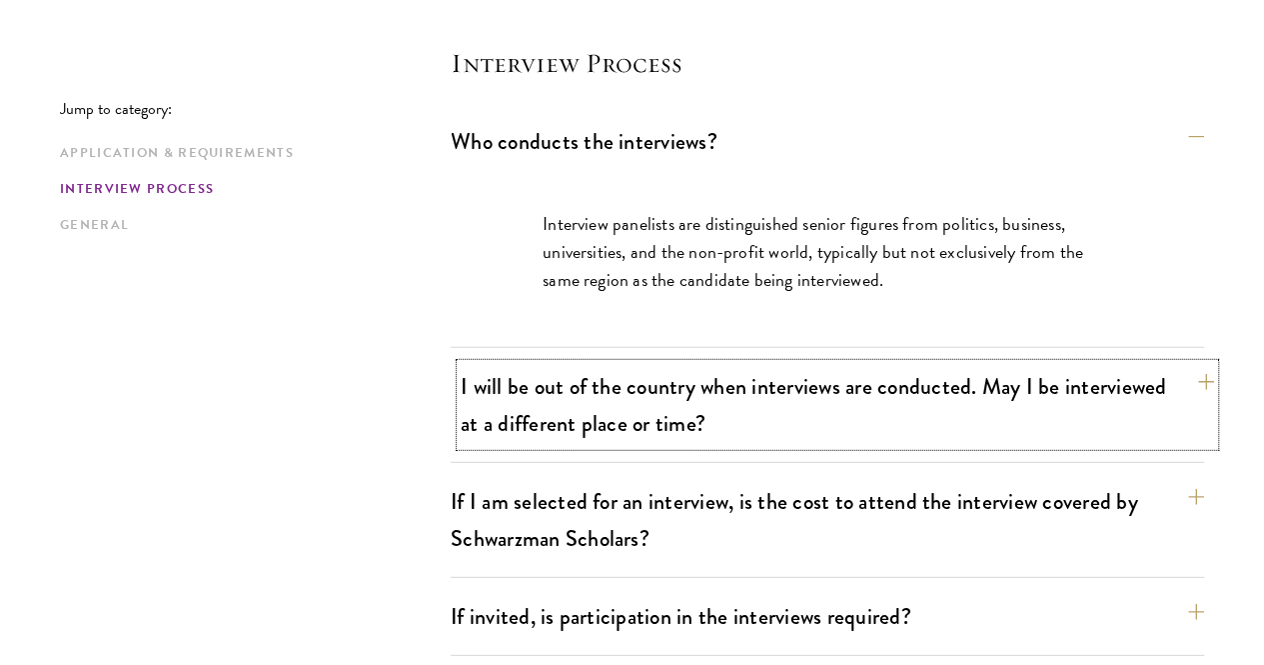
click at [1172, 364] on button "I will be out of the country when interviews are conducted. May I be interviewe…" at bounding box center [837, 405] width 753 height 82
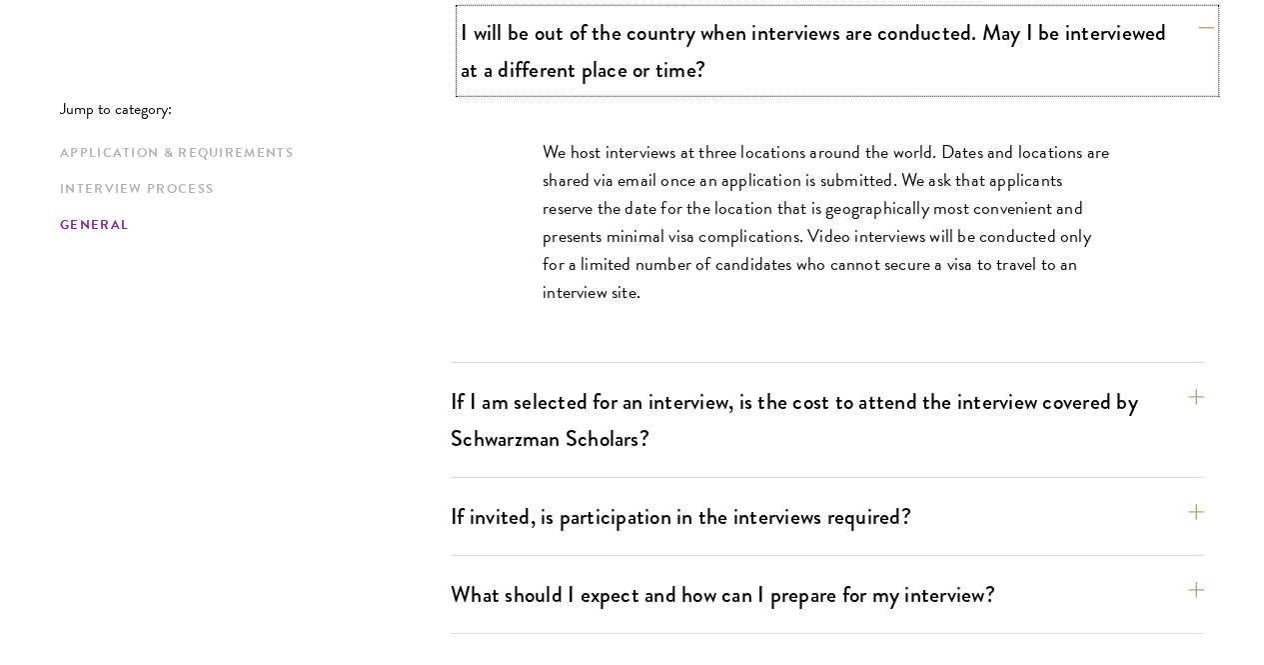
scroll to position [2727, 0]
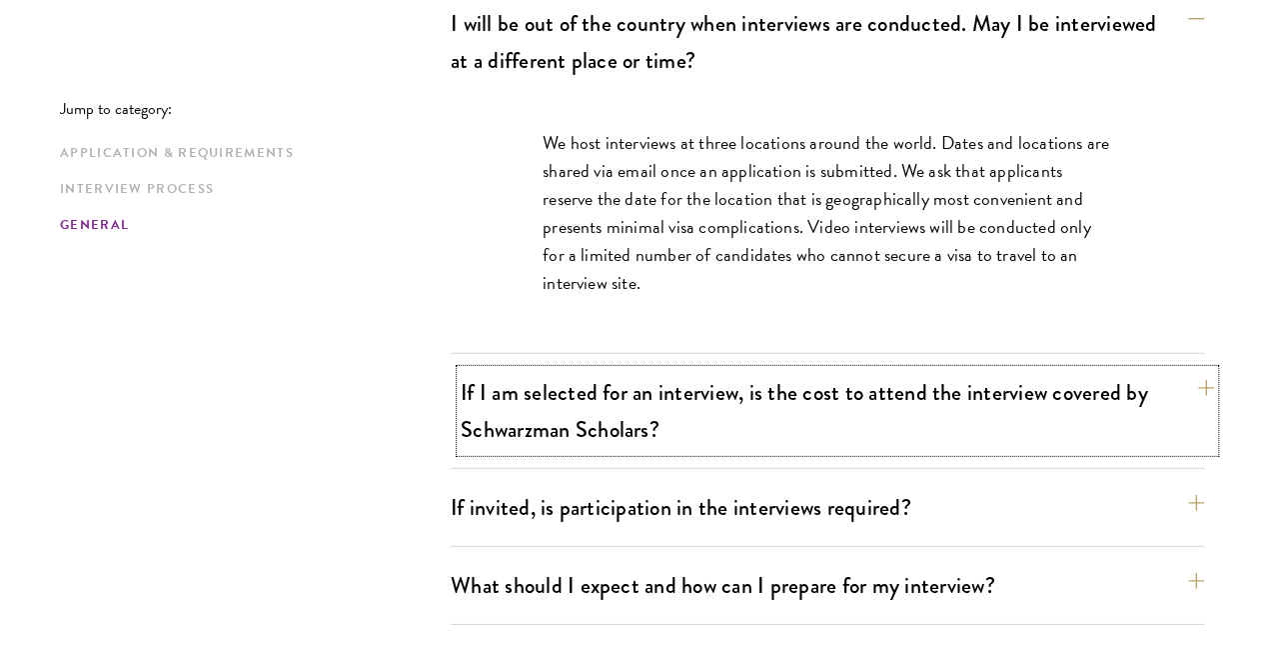
click at [1139, 370] on button "If I am selected for an interview, is the cost to attend the interview covered …" at bounding box center [837, 411] width 753 height 82
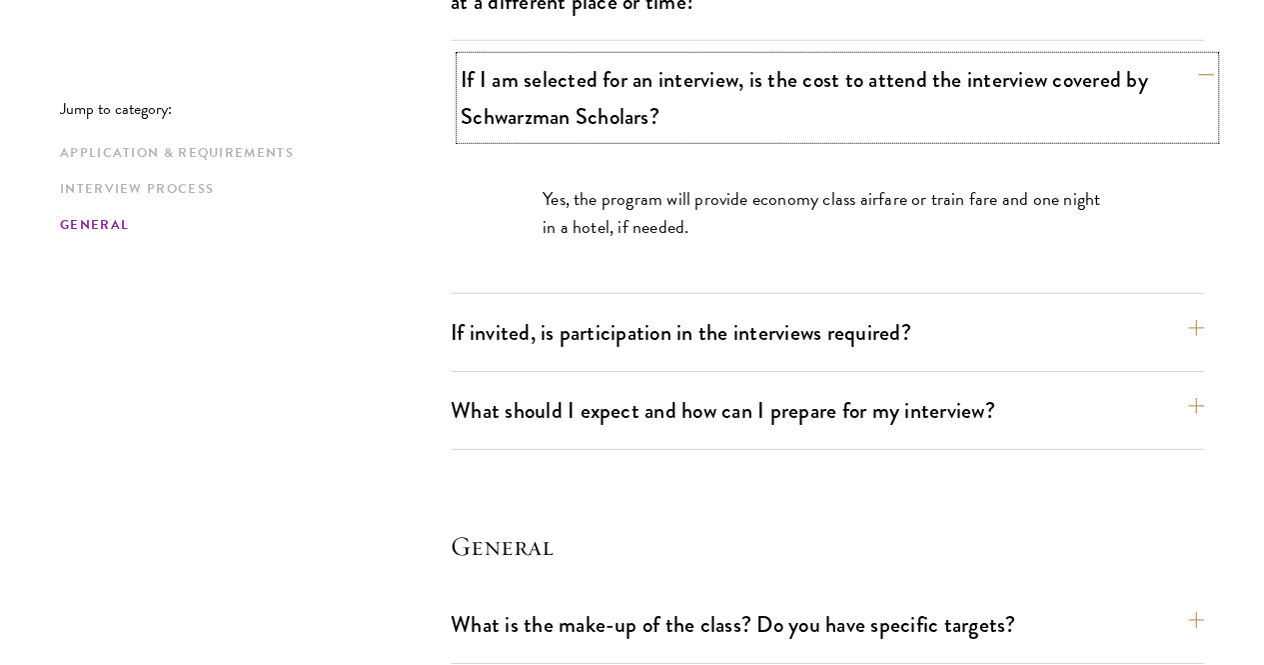
scroll to position [2788, 0]
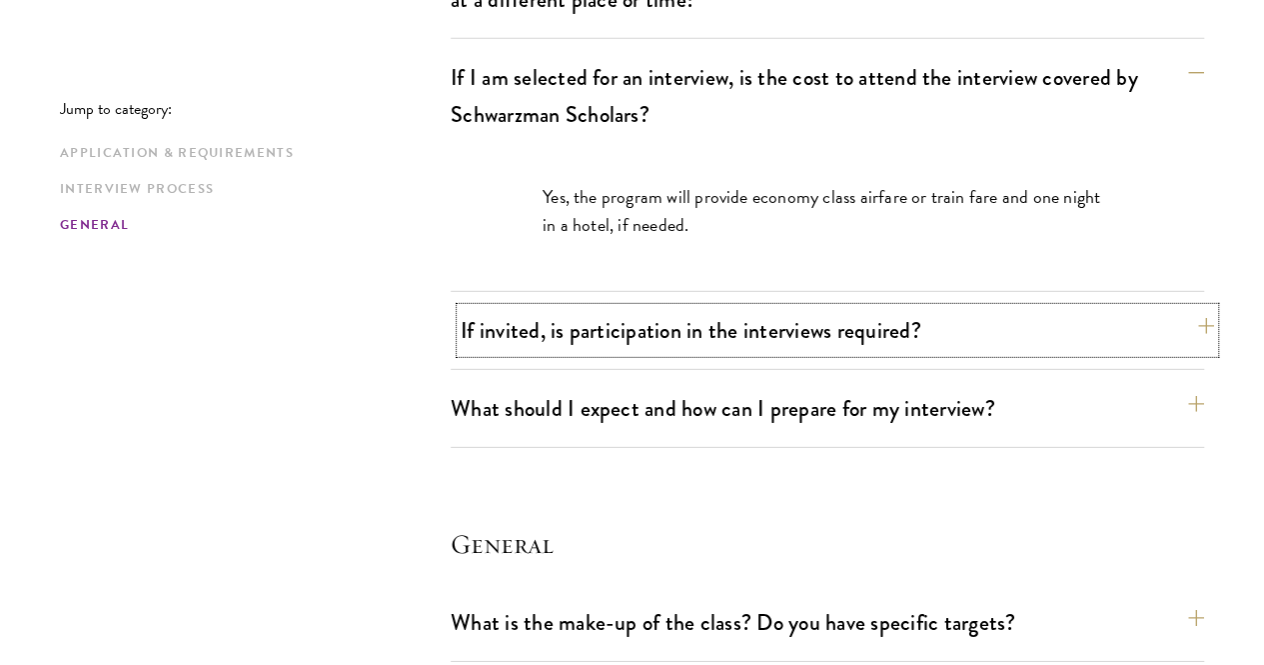
click at [1163, 308] on button "If invited, is participation in the interviews required?" at bounding box center [837, 330] width 753 height 45
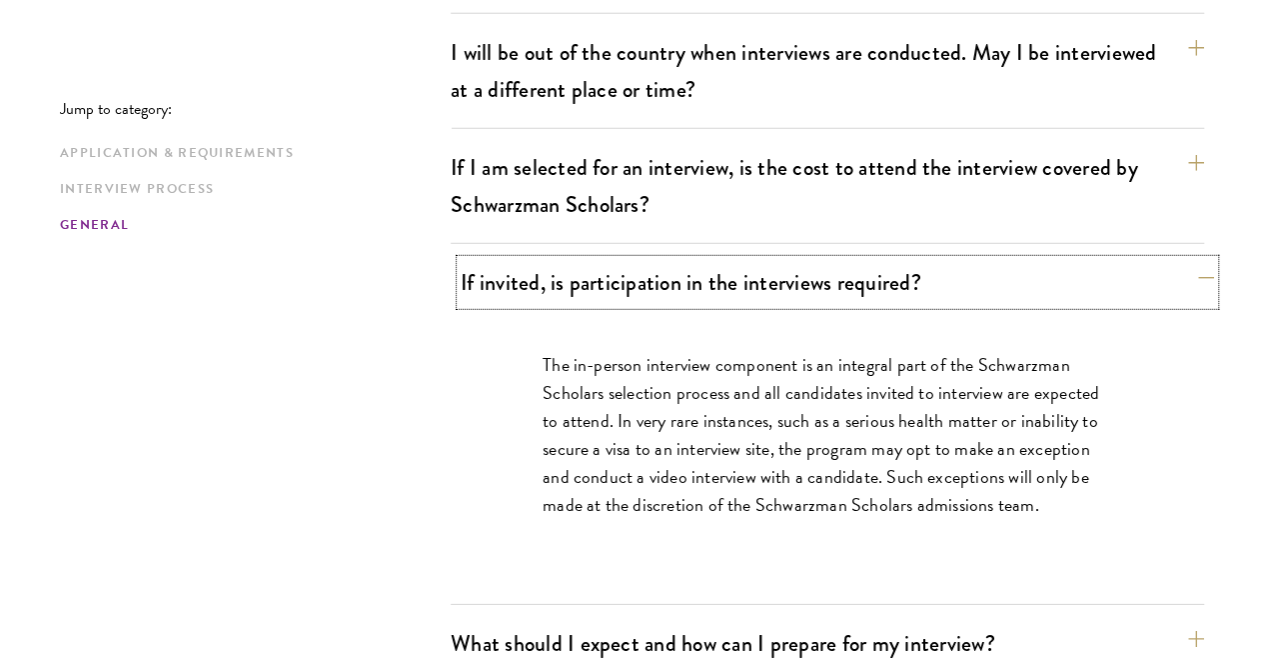
scroll to position [2940, 0]
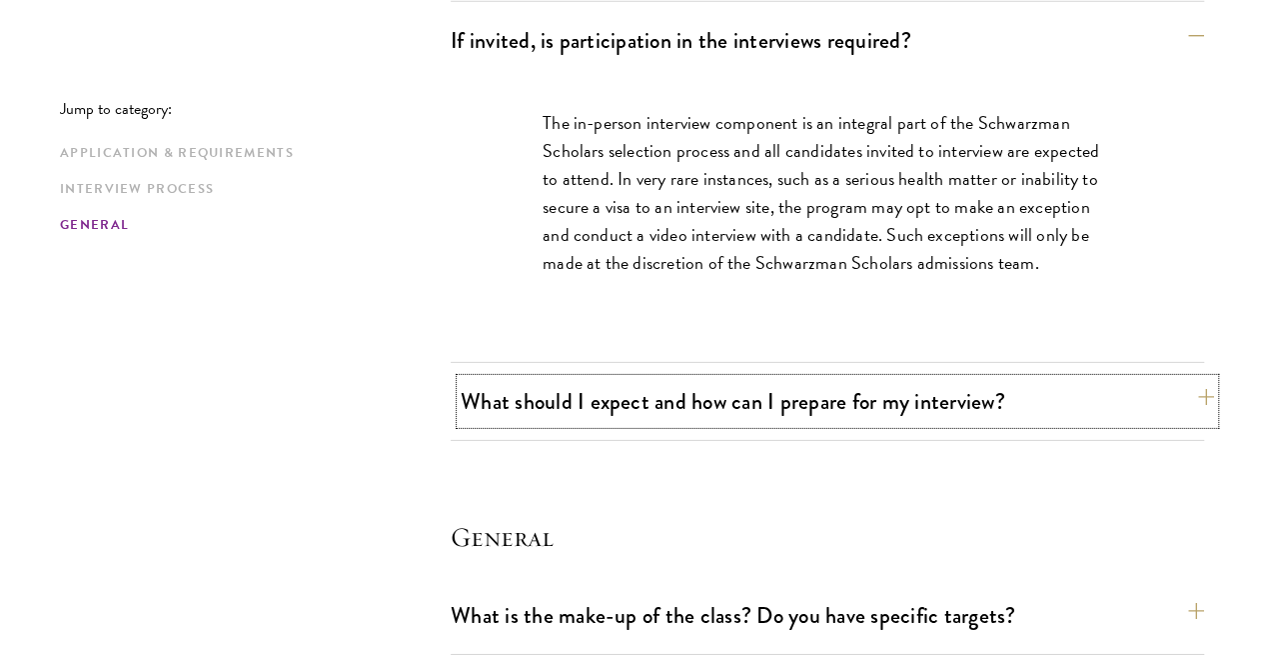
click at [1138, 379] on button "What should I expect and how can I prepare for my interview?" at bounding box center [837, 401] width 753 height 45
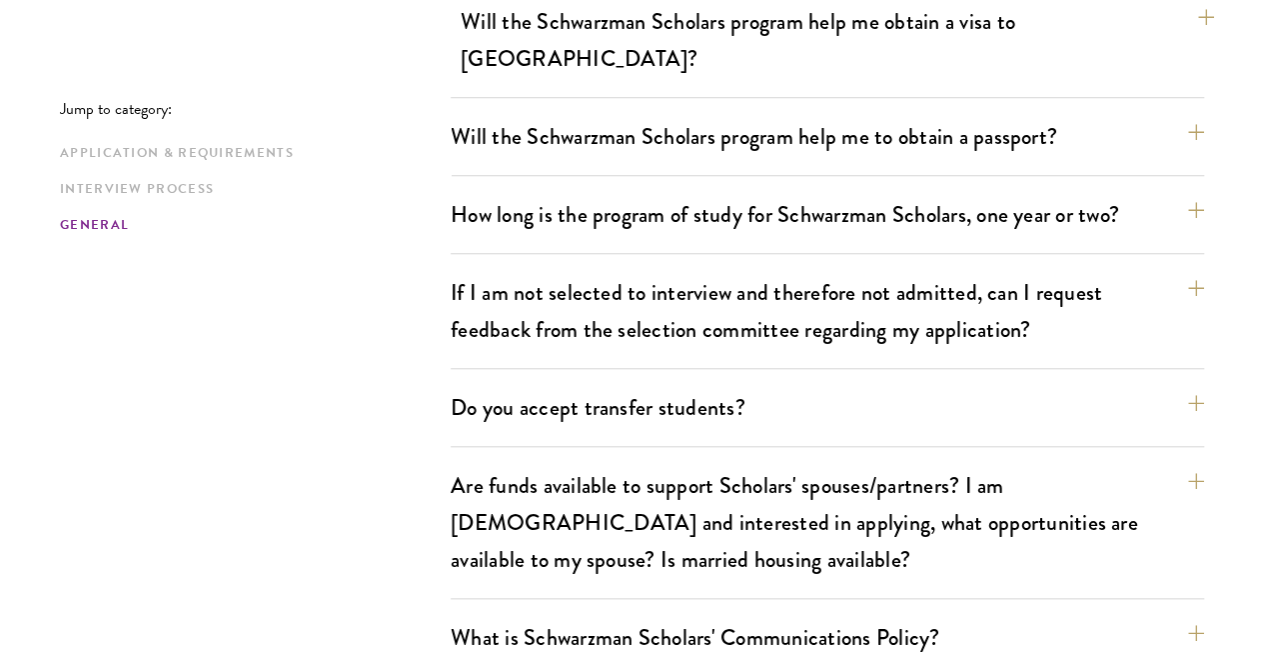
scroll to position [4566, 0]
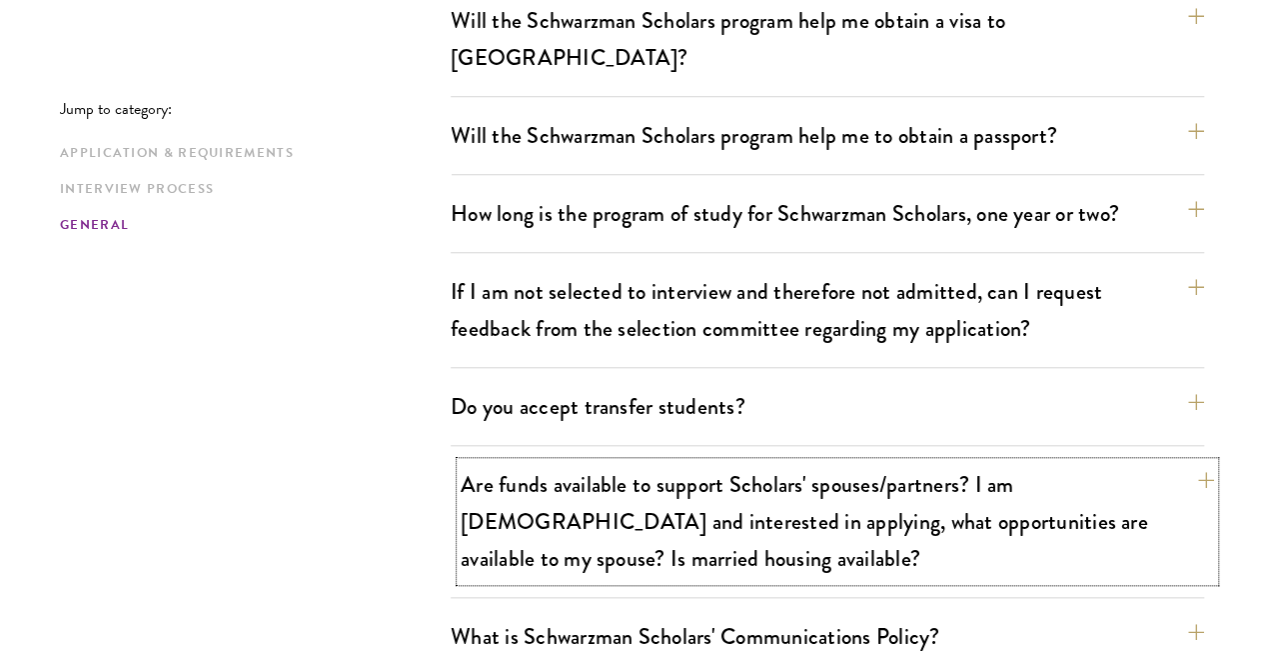
click at [1135, 462] on button "Are funds available to support Scholars' spouses/partners? I am married and int…" at bounding box center [837, 521] width 753 height 119
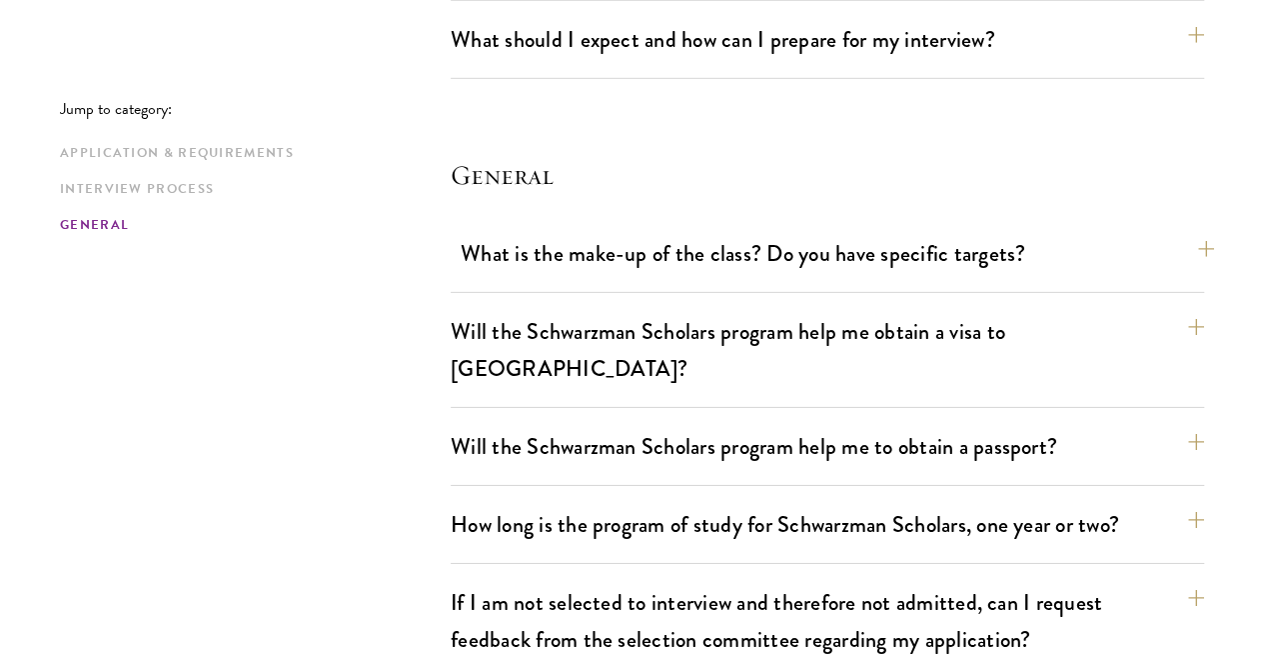
scroll to position [3022, 0]
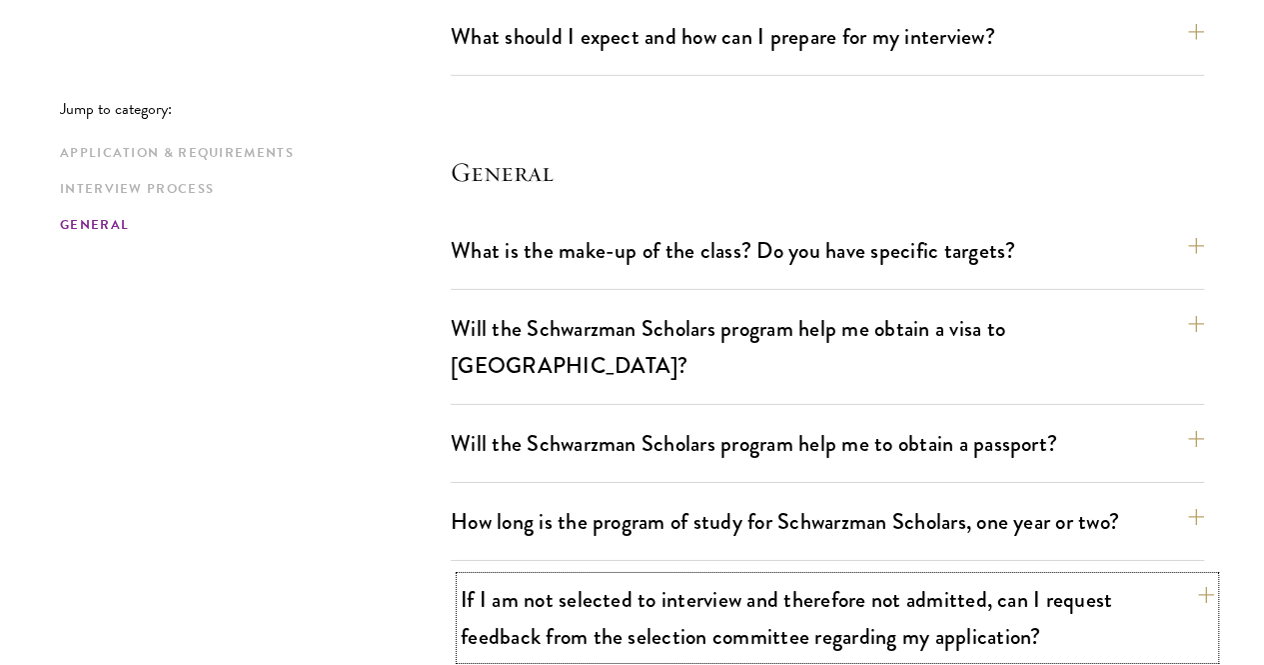
click at [1157, 577] on button "If I am not selected to interview and therefore not admitted, can I request fee…" at bounding box center [837, 618] width 753 height 82
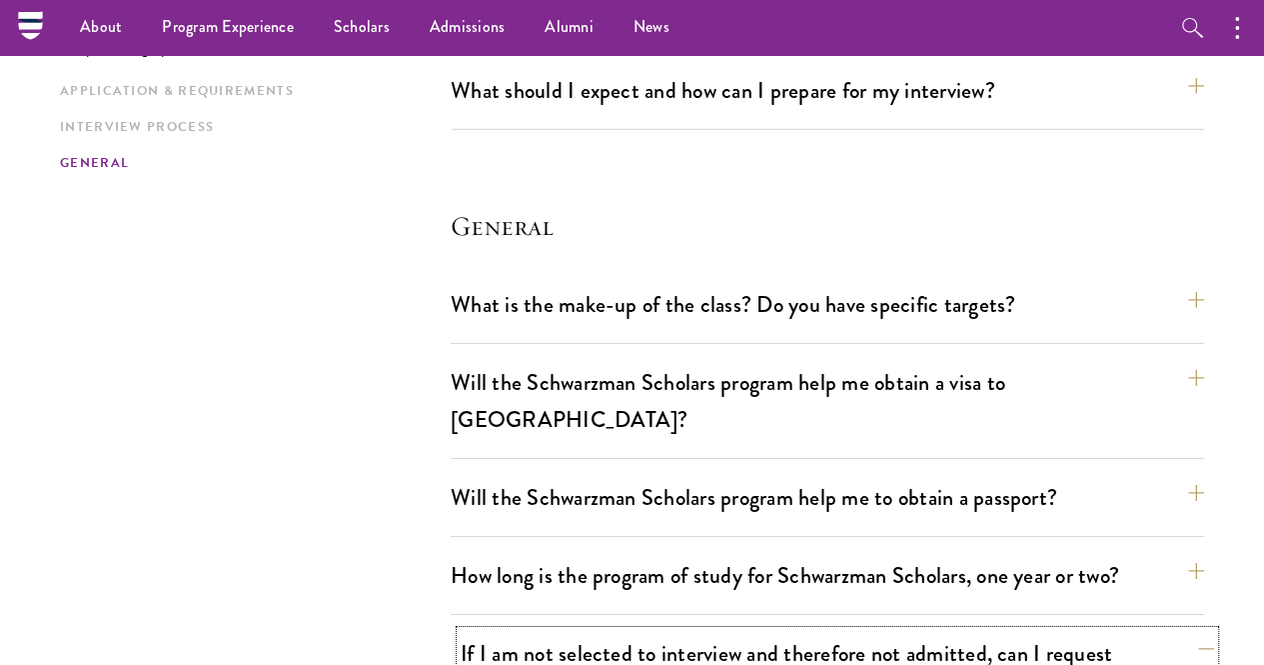
scroll to position [2954, 0]
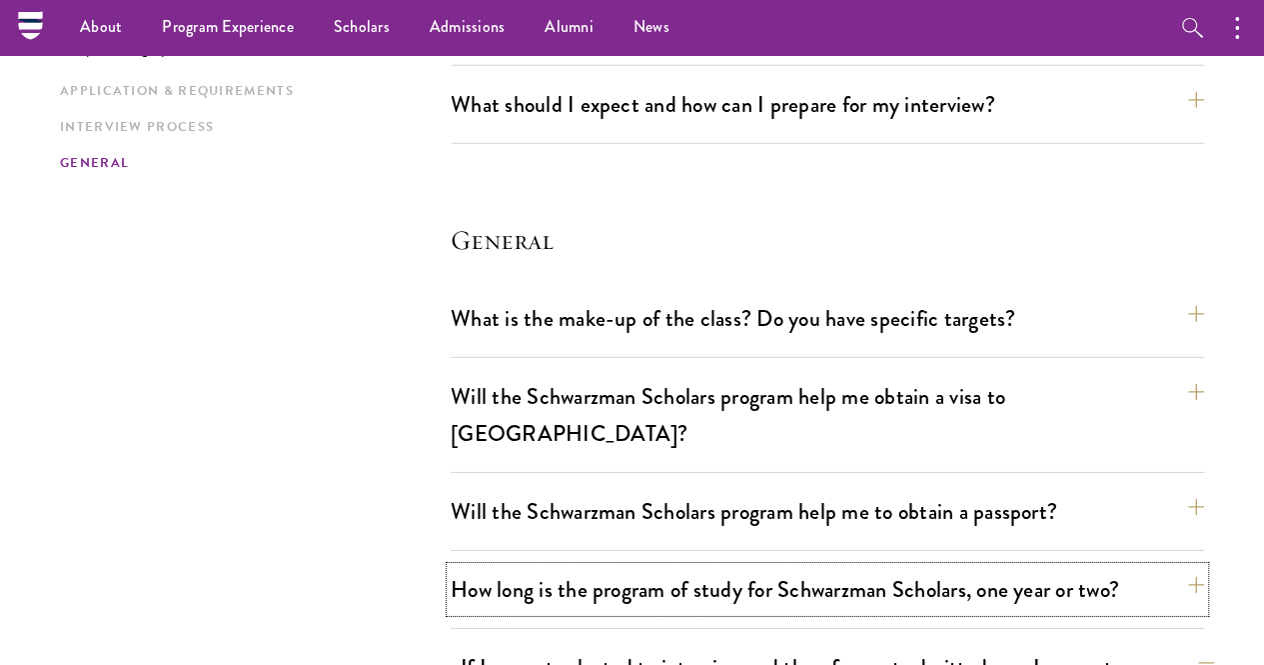
click at [1157, 567] on button "How long is the program of study for Schwarzman Scholars, one year or two?" at bounding box center [827, 589] width 753 height 45
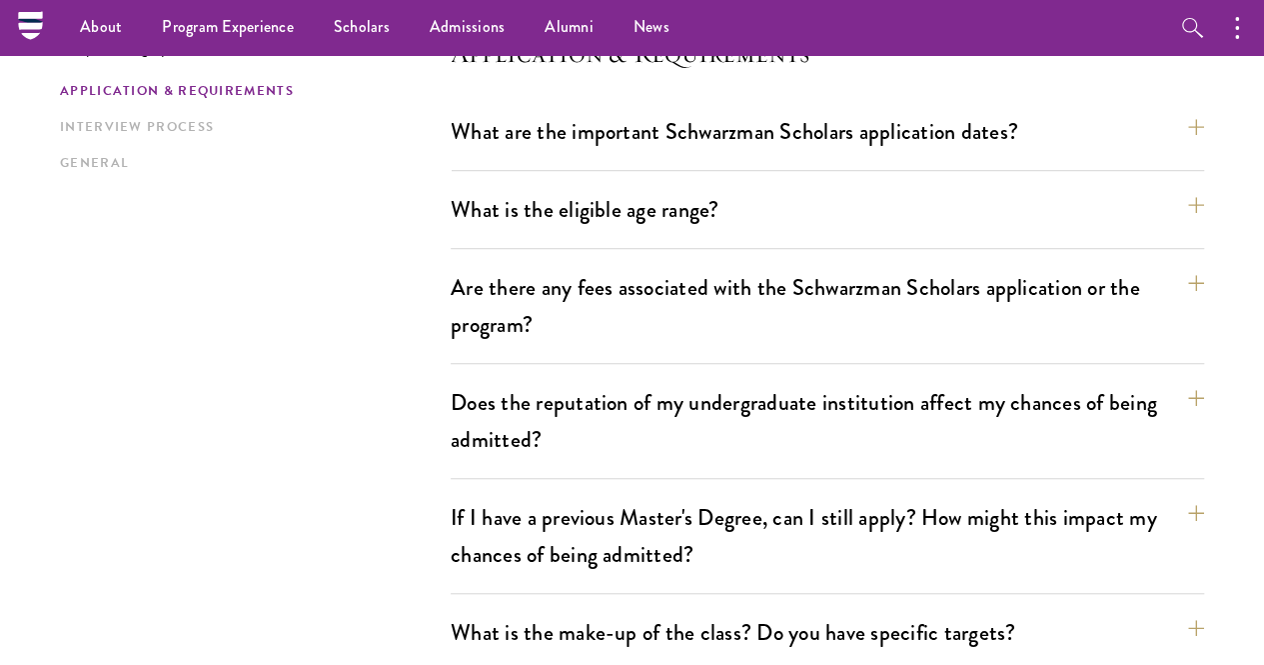
scroll to position [0, 0]
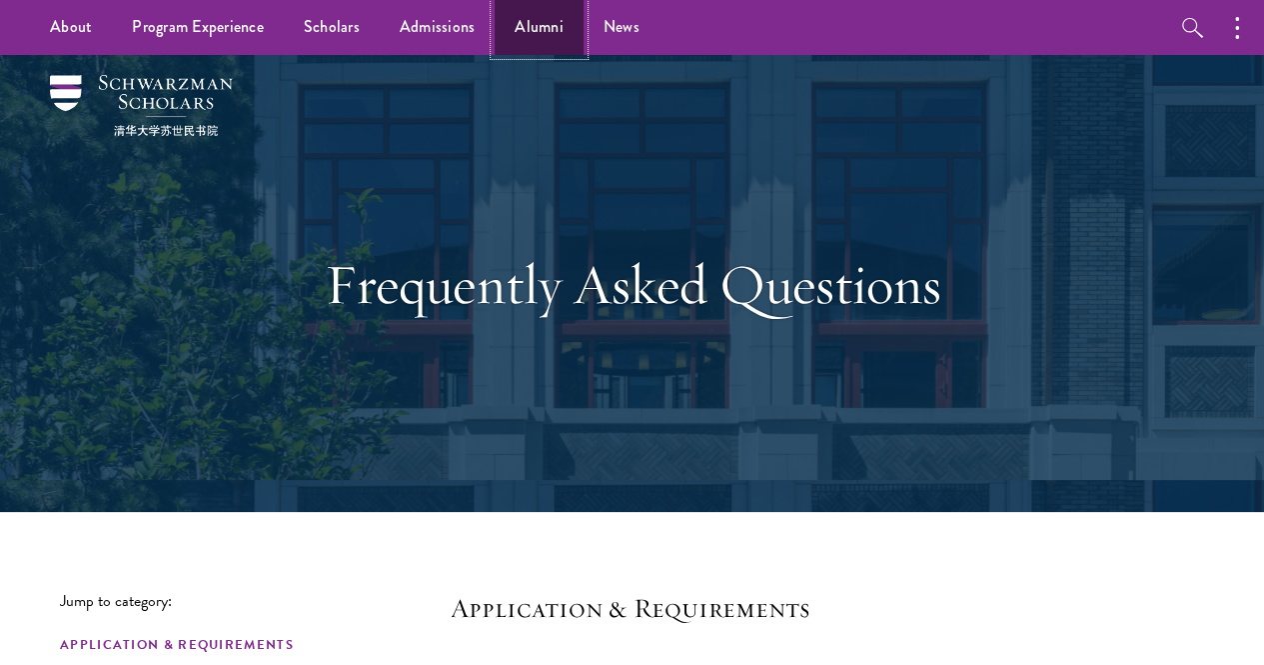
click at [510, 31] on link "Alumni" at bounding box center [539, 27] width 89 height 55
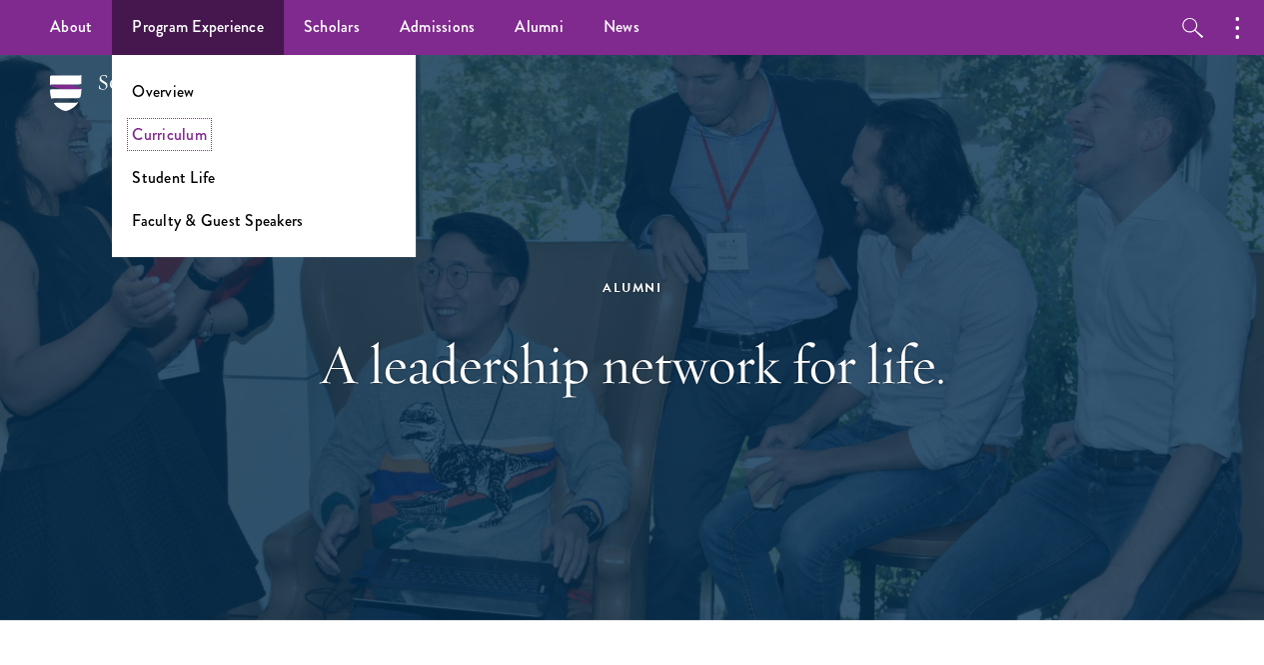
click at [172, 127] on link "Curriculum" at bounding box center [169, 134] width 75 height 23
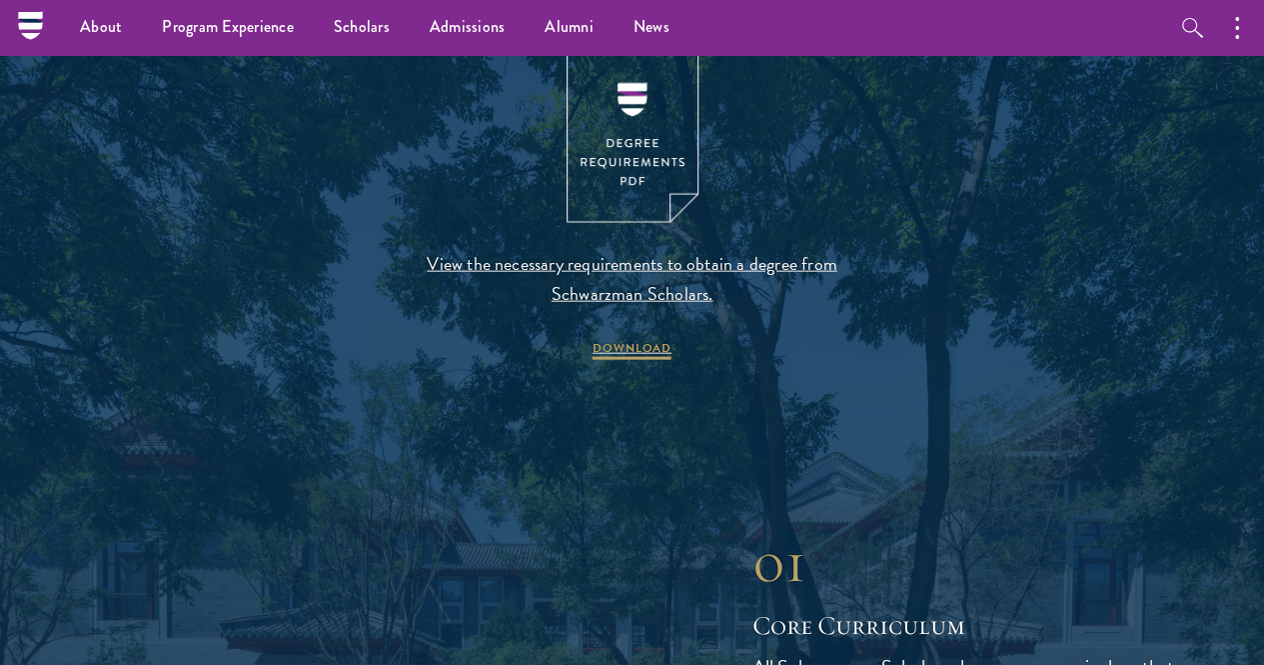
scroll to position [2117, 0]
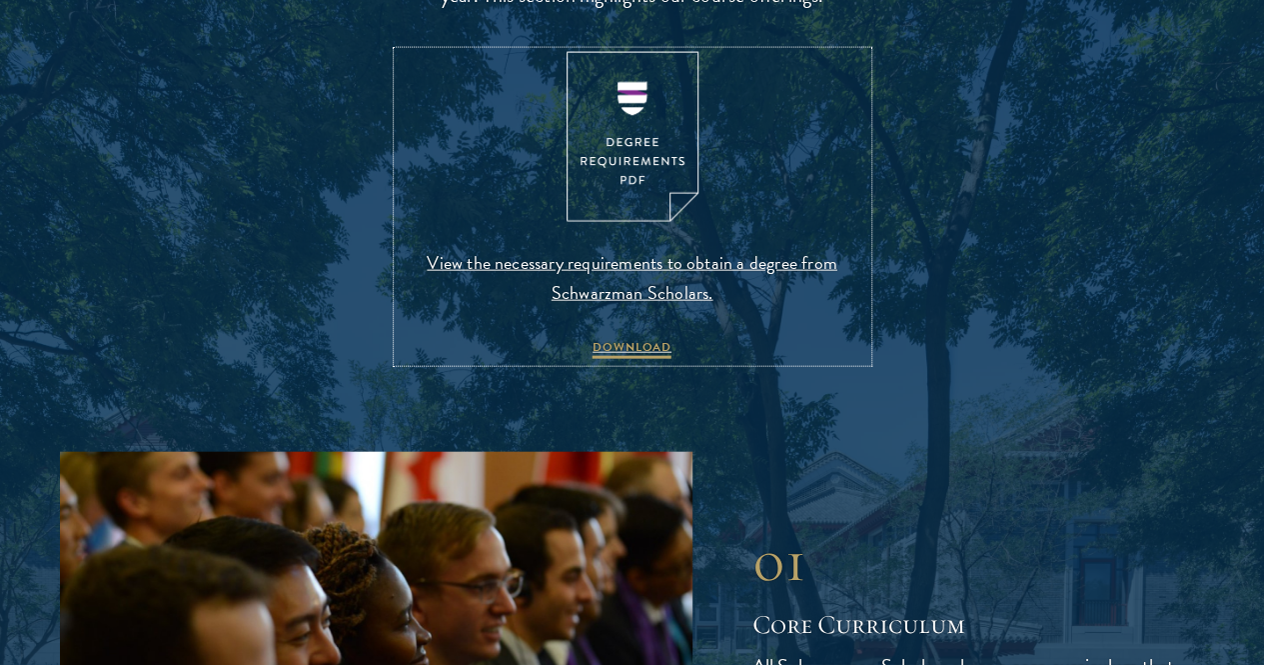
click at [632, 308] on span "View the necessary requirements to obtain a degree from Schwarzman Scholars." at bounding box center [633, 278] width 470 height 60
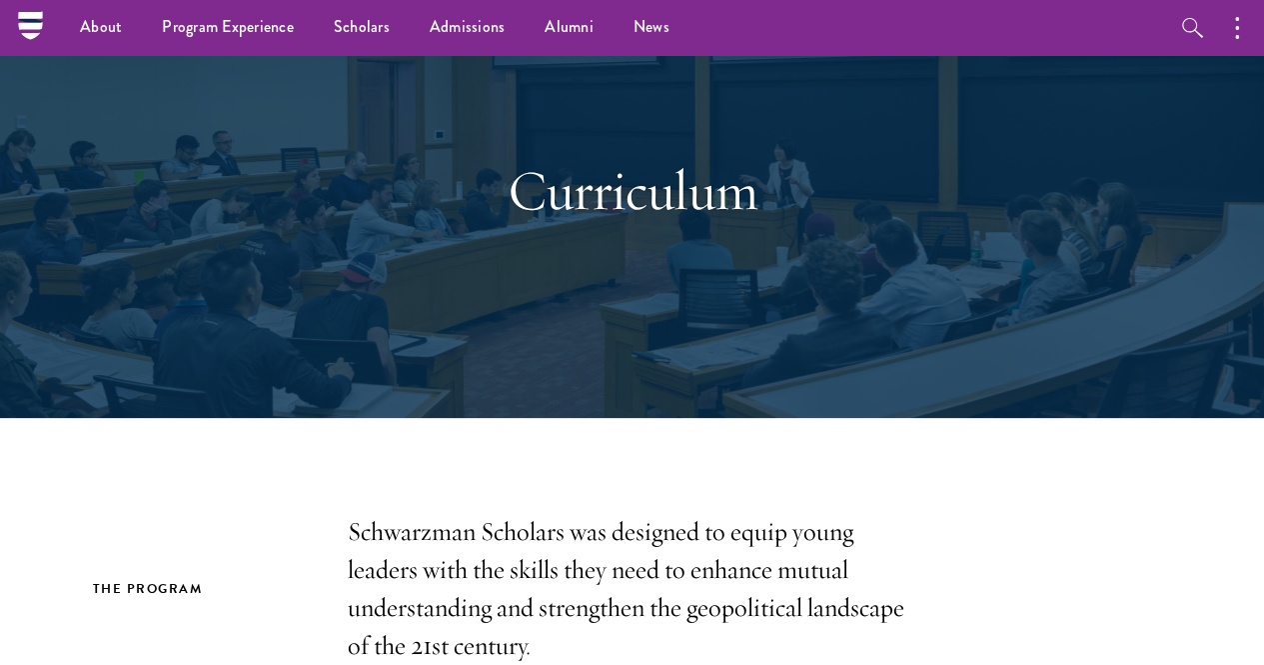
scroll to position [0, 0]
